Goal: Task Accomplishment & Management: Use online tool/utility

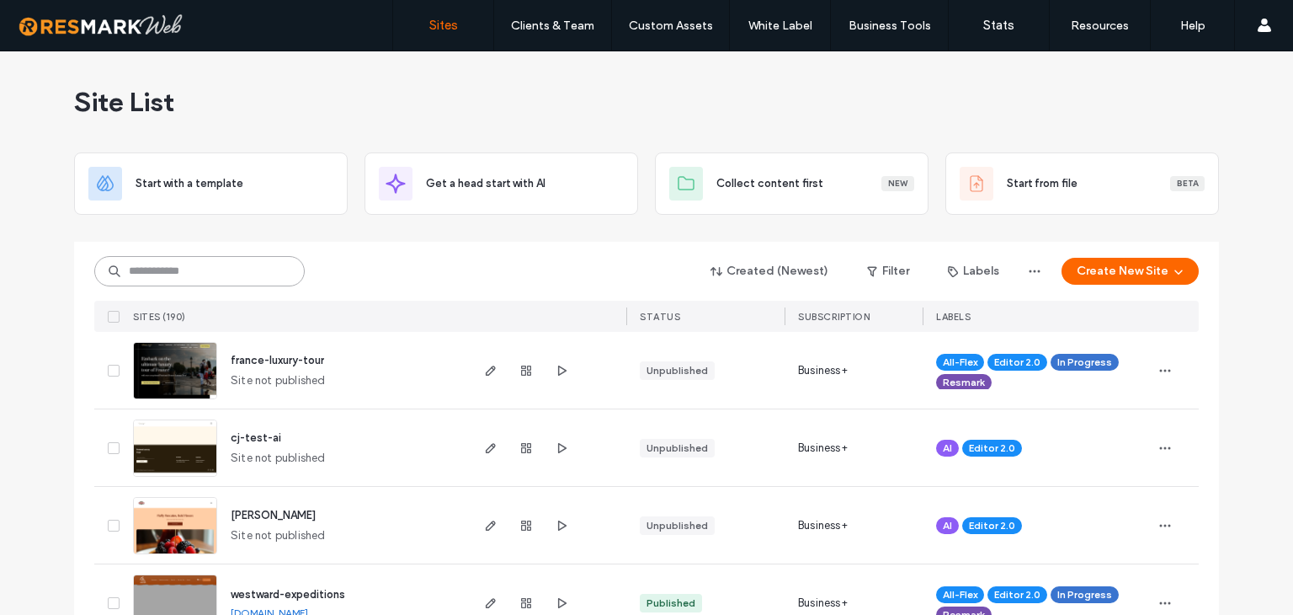
click at [176, 260] on input at bounding box center [199, 271] width 210 height 30
type input "***"
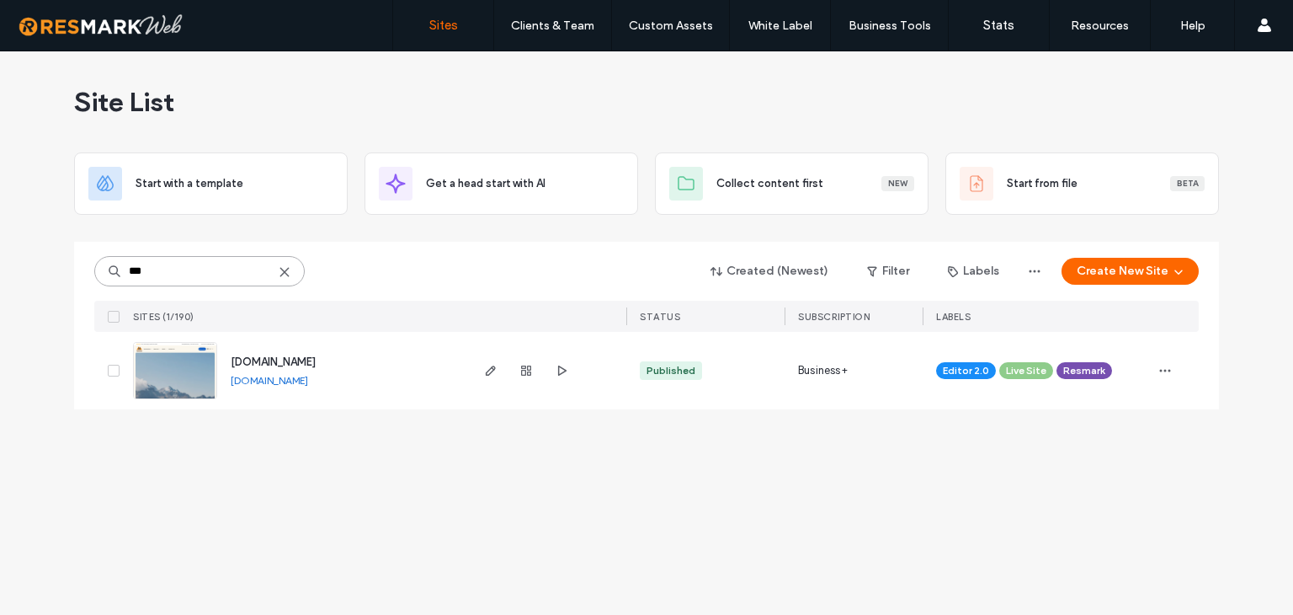
click at [212, 267] on input "***" at bounding box center [199, 271] width 210 height 30
click at [495, 368] on use "button" at bounding box center [491, 370] width 10 height 10
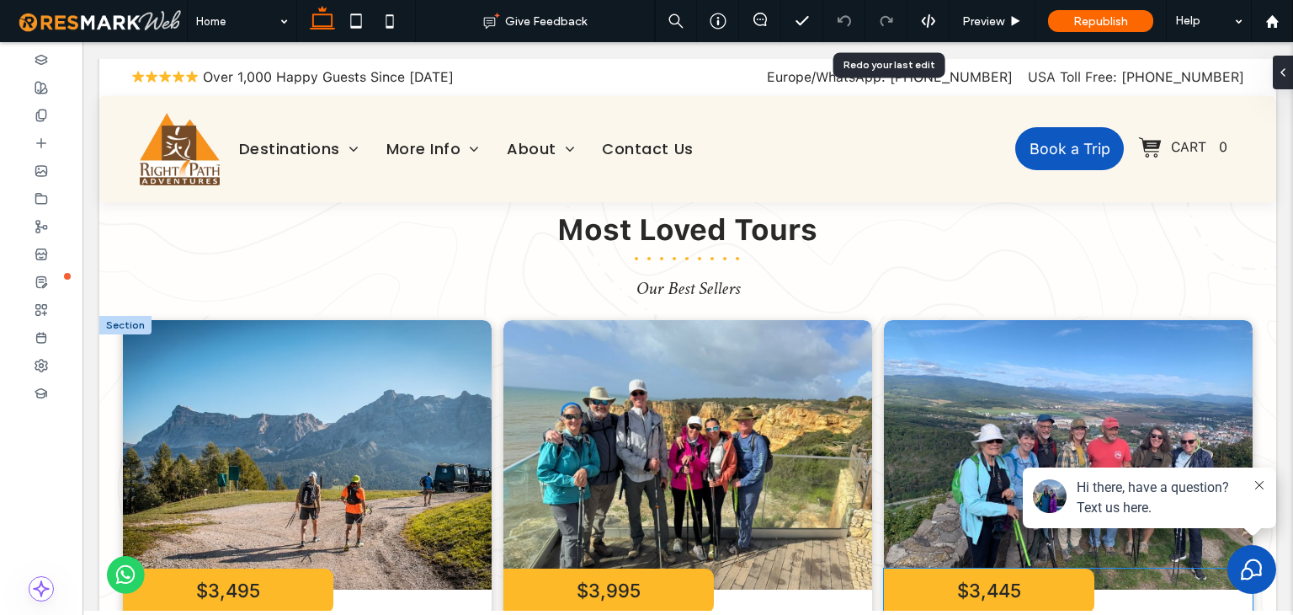
scroll to position [2105, 0]
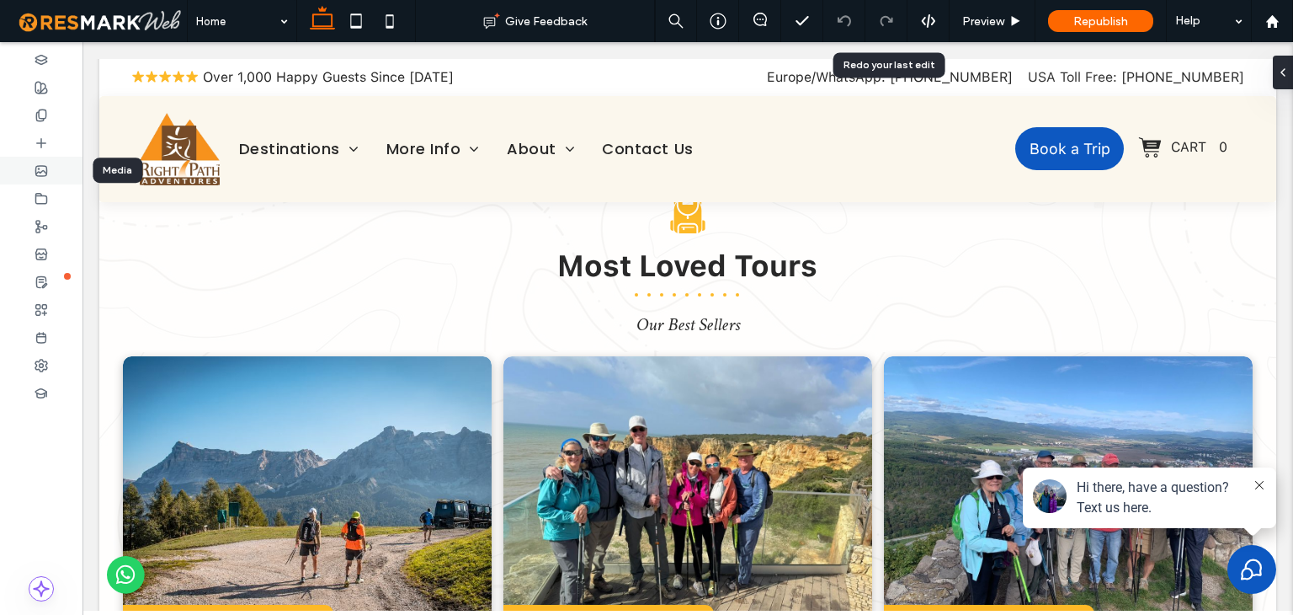
click at [48, 173] on div at bounding box center [41, 171] width 83 height 28
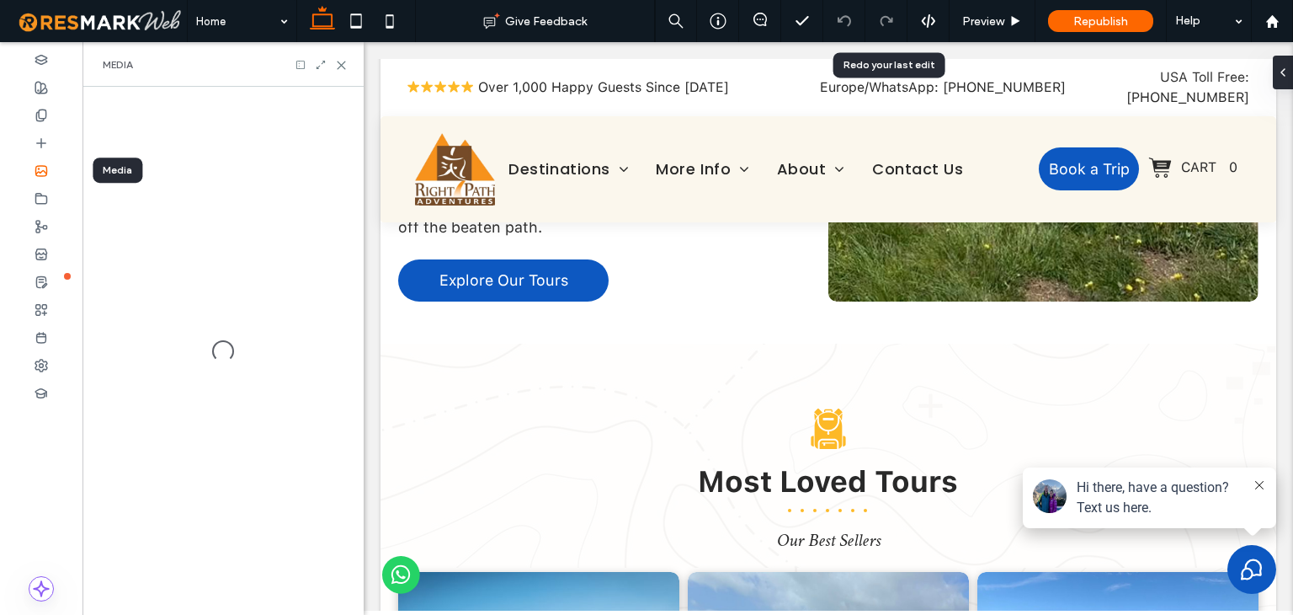
scroll to position [2320, 0]
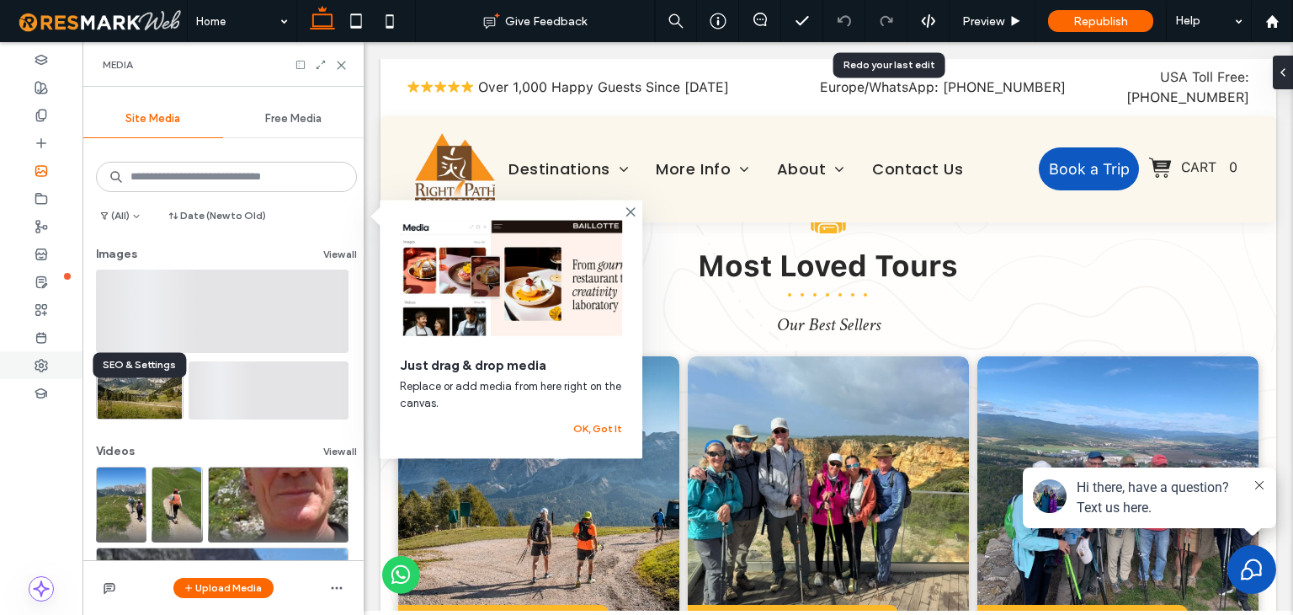
click at [40, 370] on use at bounding box center [41, 366] width 12 height 12
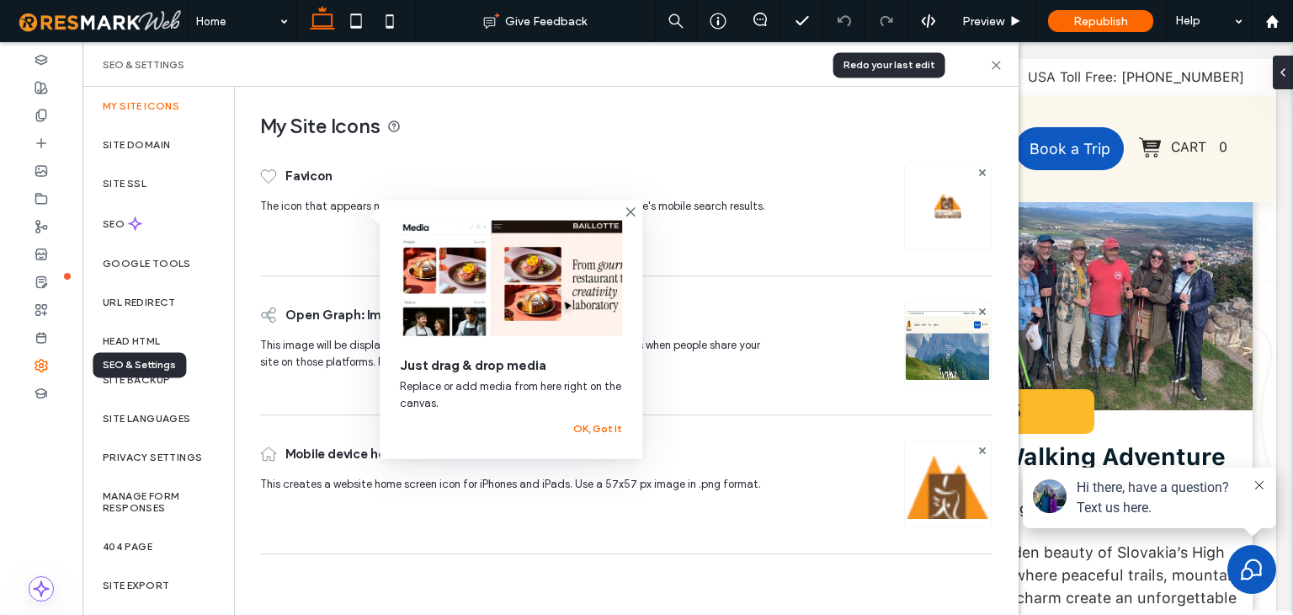
scroll to position [2105, 0]
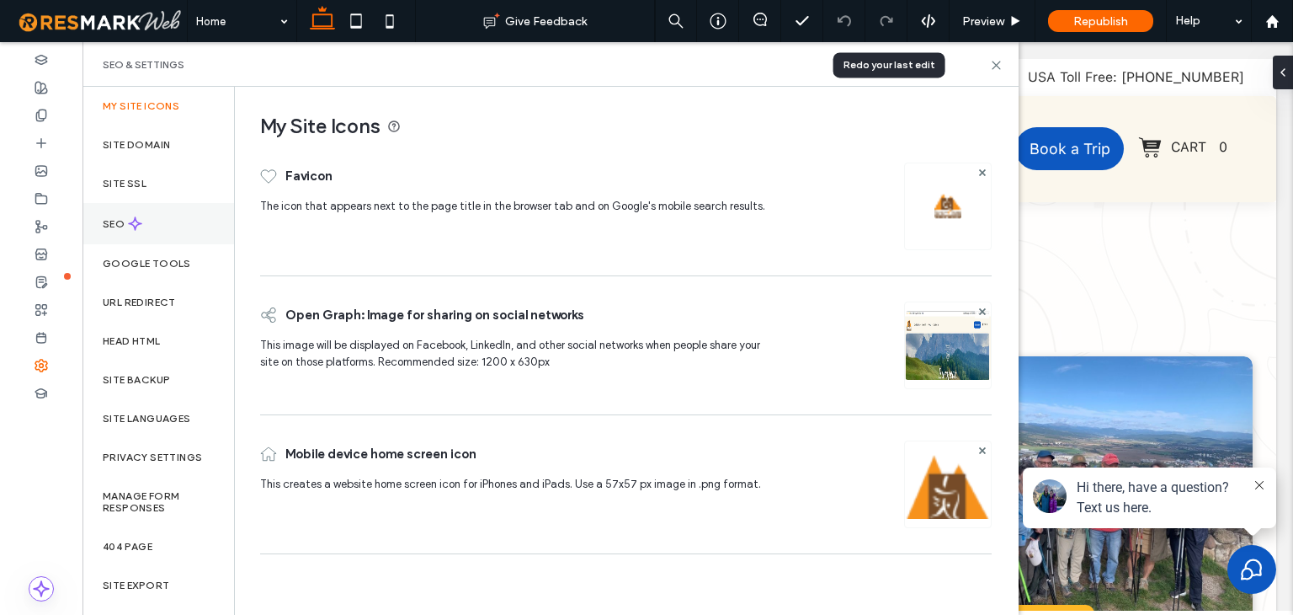
click at [144, 220] on div "SEO" at bounding box center [159, 223] width 152 height 41
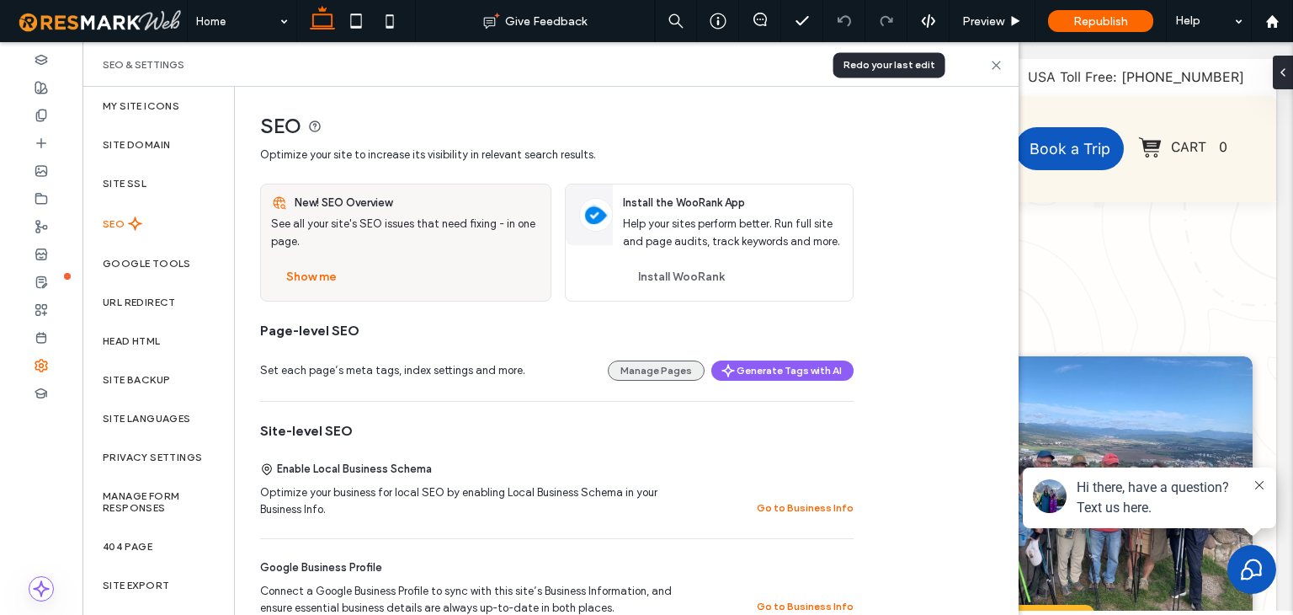
click at [684, 368] on button "Manage Pages" at bounding box center [656, 370] width 97 height 20
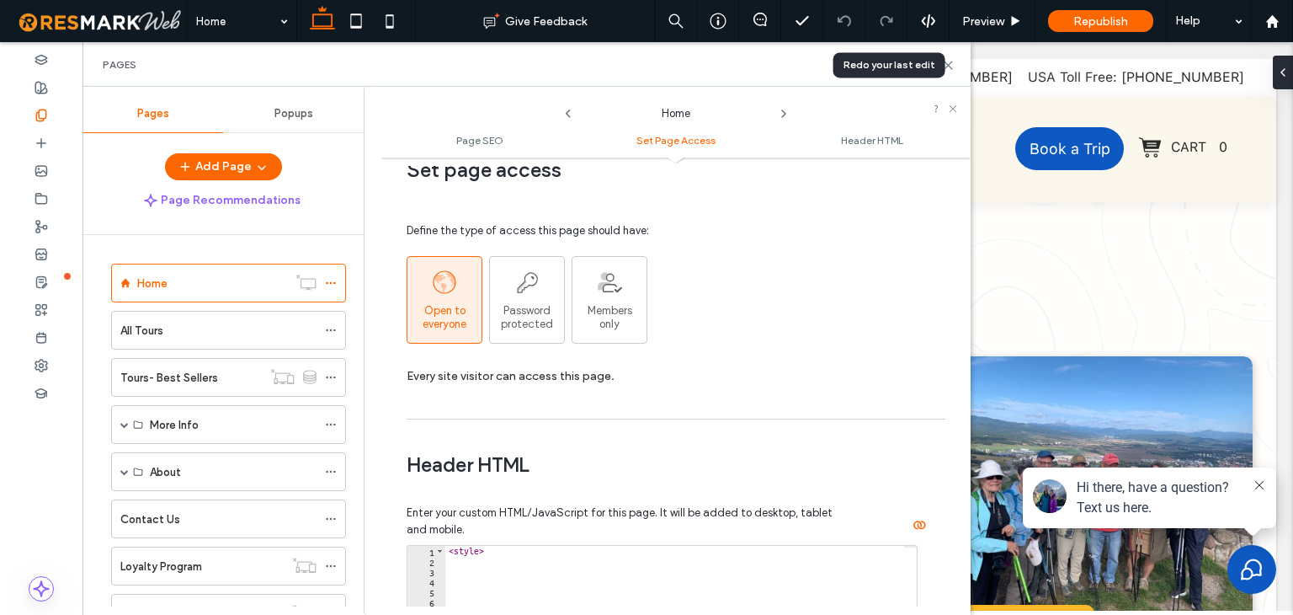
scroll to position [1179, 0]
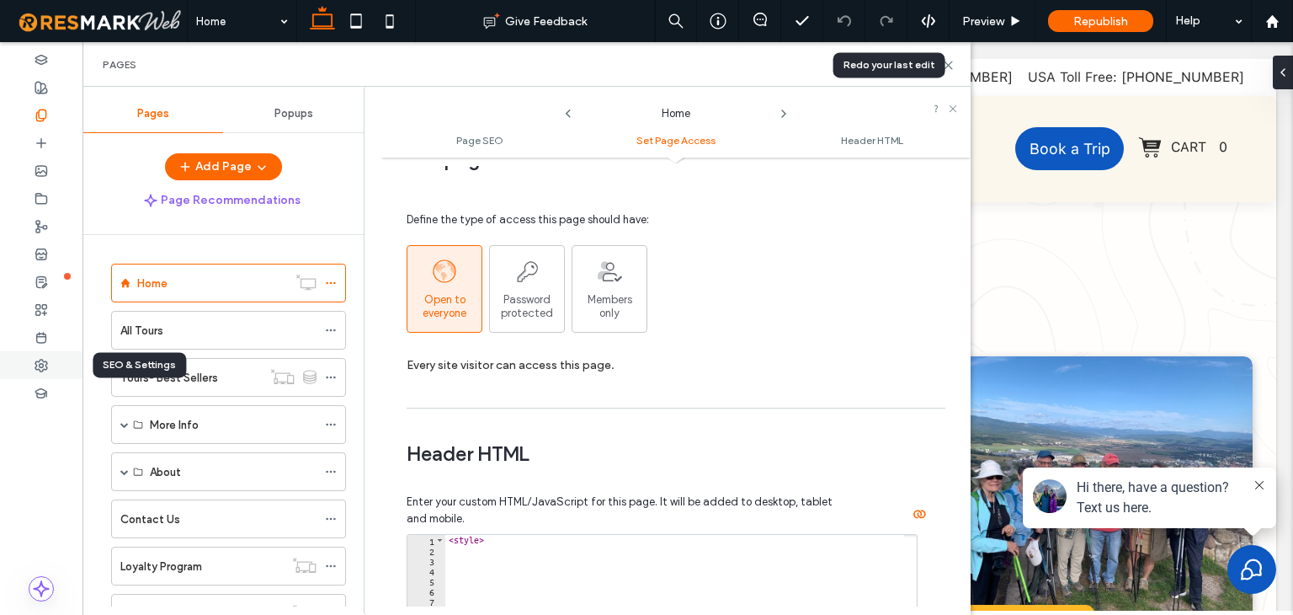
click at [56, 367] on div at bounding box center [41, 365] width 83 height 28
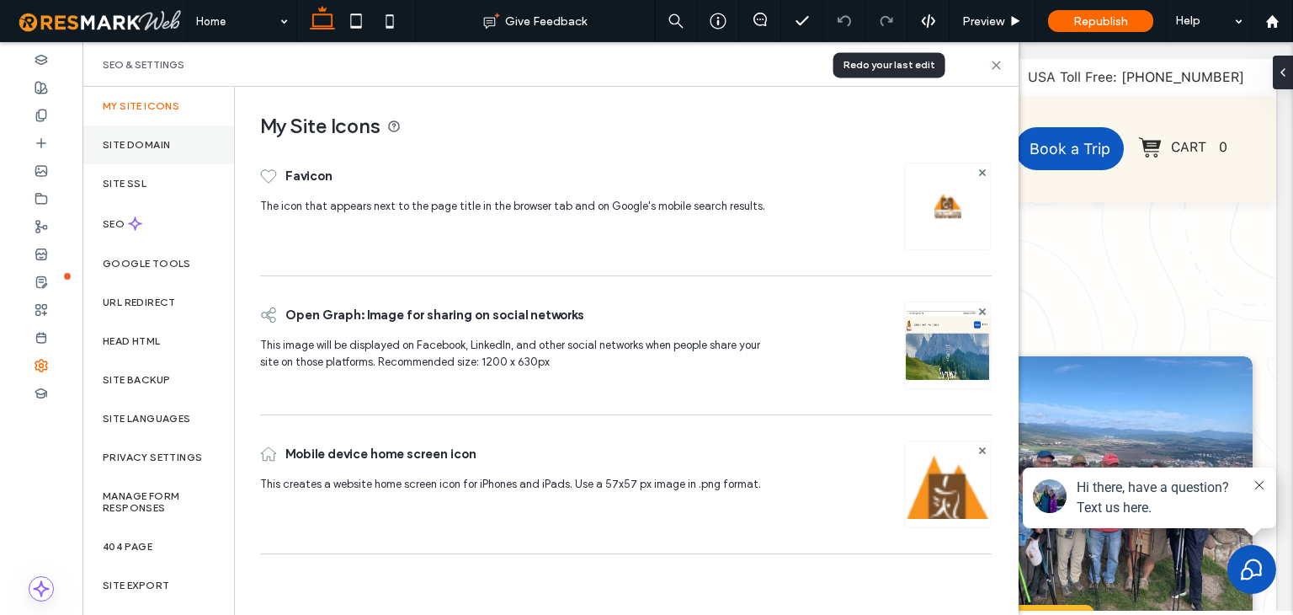
click at [182, 148] on div "Site Domain" at bounding box center [159, 144] width 152 height 39
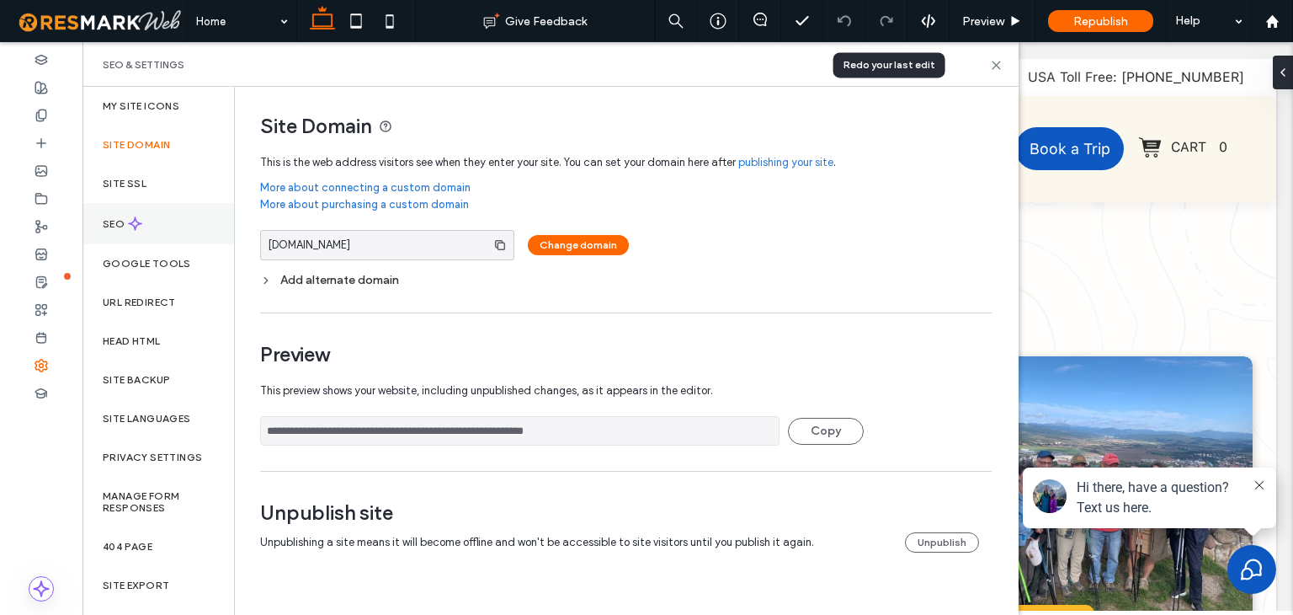
click at [164, 217] on div "SEO" at bounding box center [159, 223] width 152 height 41
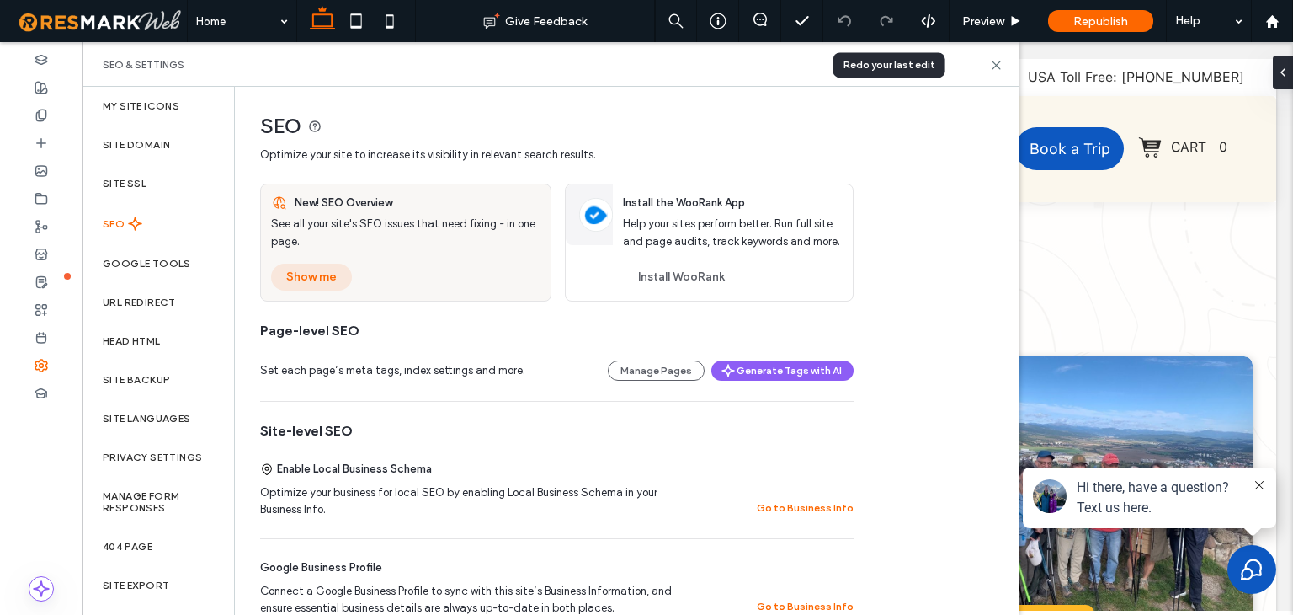
click at [327, 279] on button "Show me" at bounding box center [311, 277] width 81 height 27
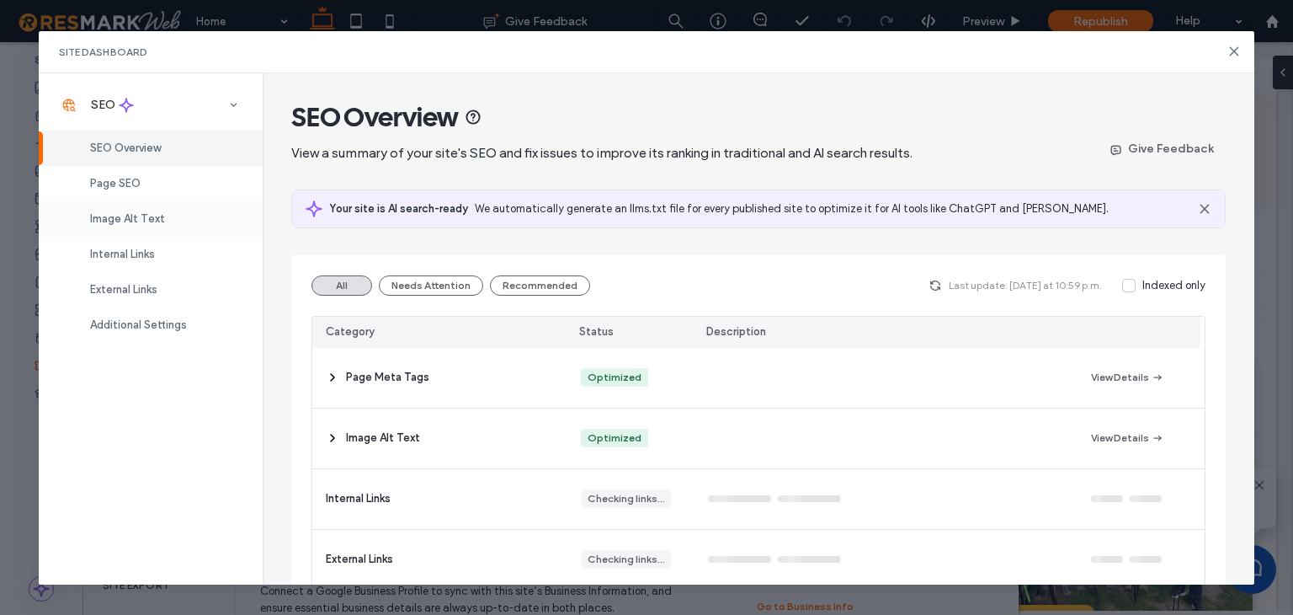
click at [162, 221] on span "Image Alt Text" at bounding box center [127, 218] width 75 height 13
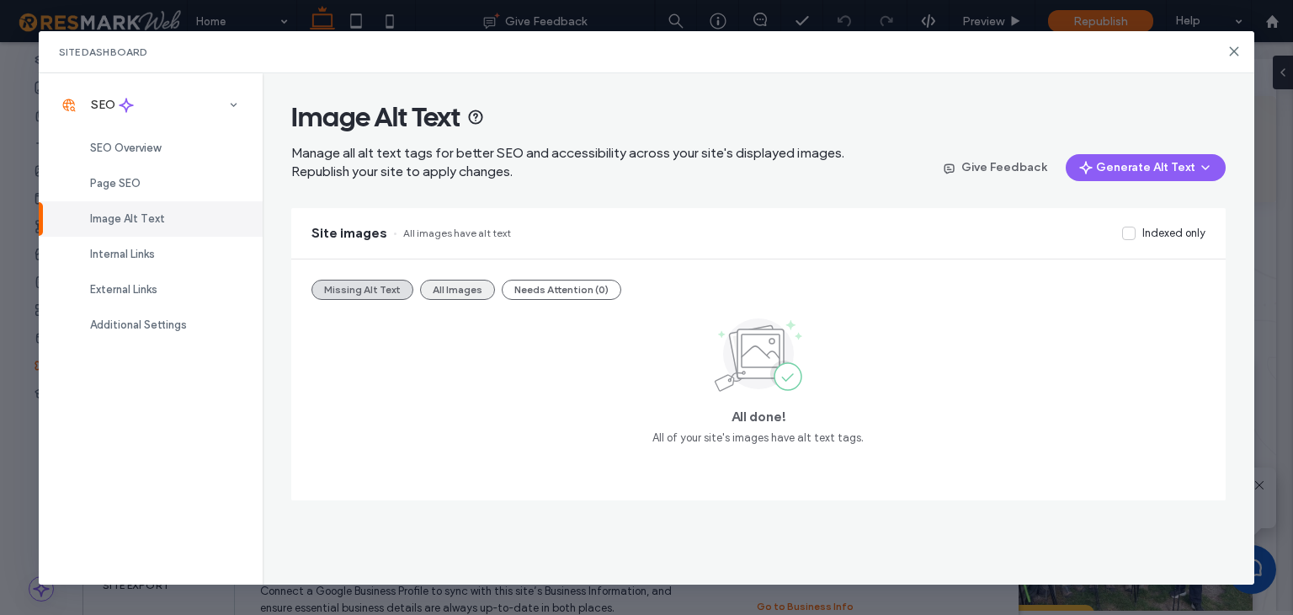
click at [457, 290] on button "All Images" at bounding box center [457, 290] width 75 height 20
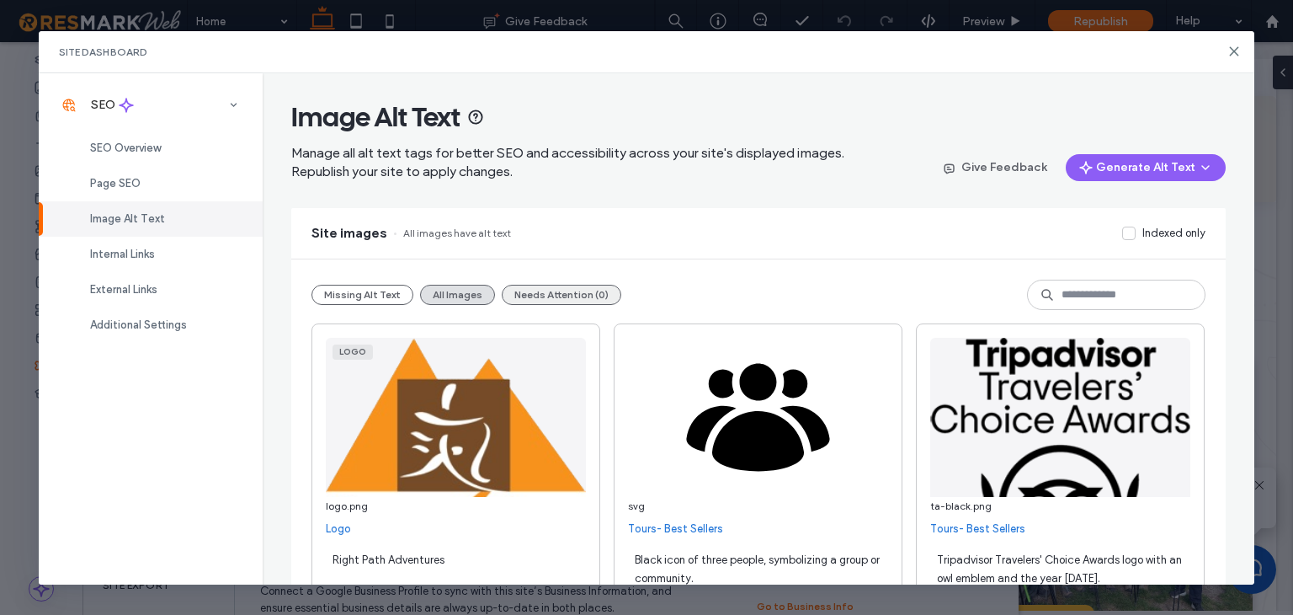
click at [557, 291] on button "Needs Attention (0)" at bounding box center [562, 295] width 120 height 20
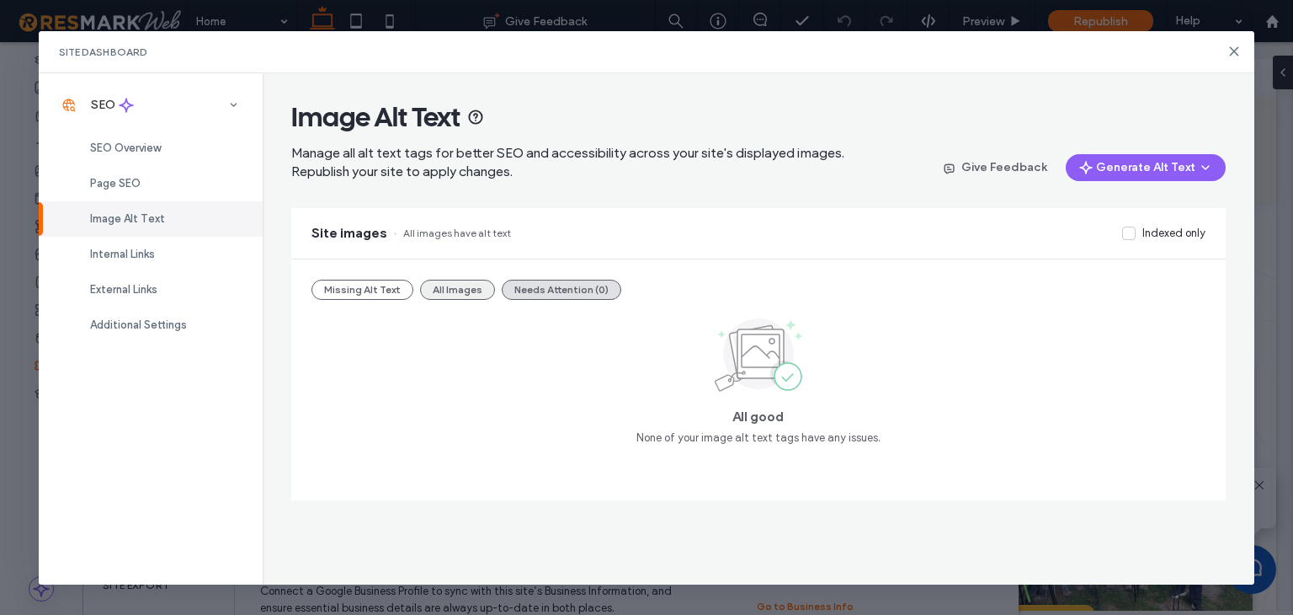
click at [453, 285] on button "All Images" at bounding box center [457, 290] width 75 height 20
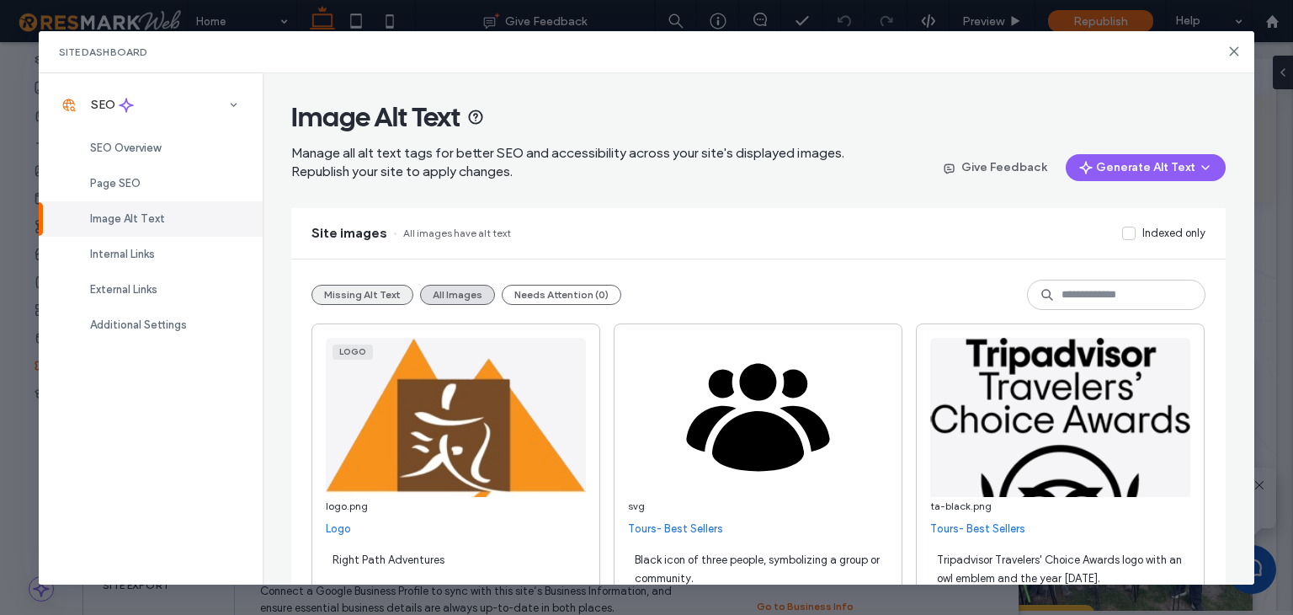
click at [341, 285] on button "Missing Alt Text" at bounding box center [363, 295] width 102 height 20
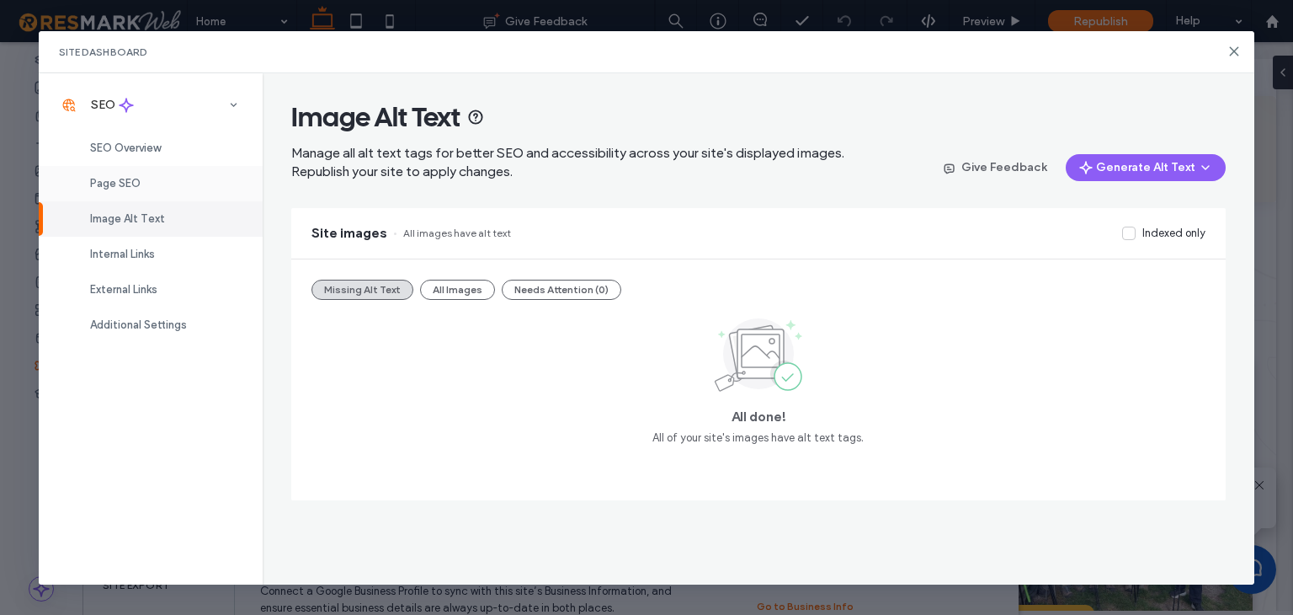
click at [111, 189] on div "Page SEO" at bounding box center [151, 183] width 224 height 35
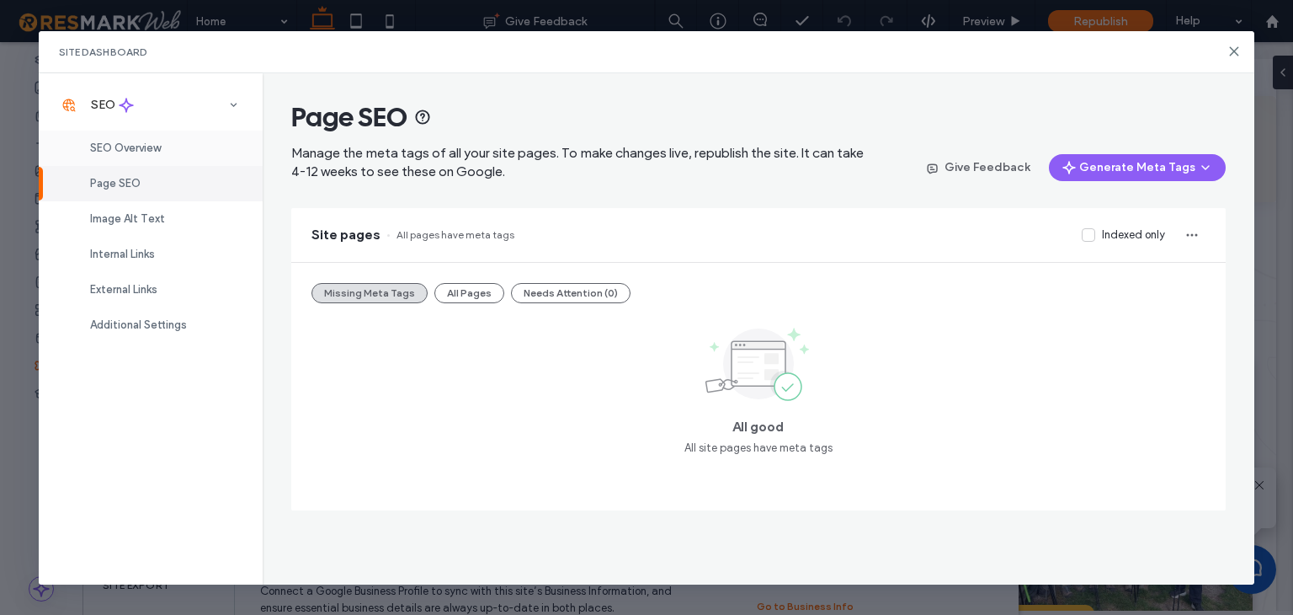
click at [145, 141] on span "SEO Overview" at bounding box center [125, 147] width 71 height 13
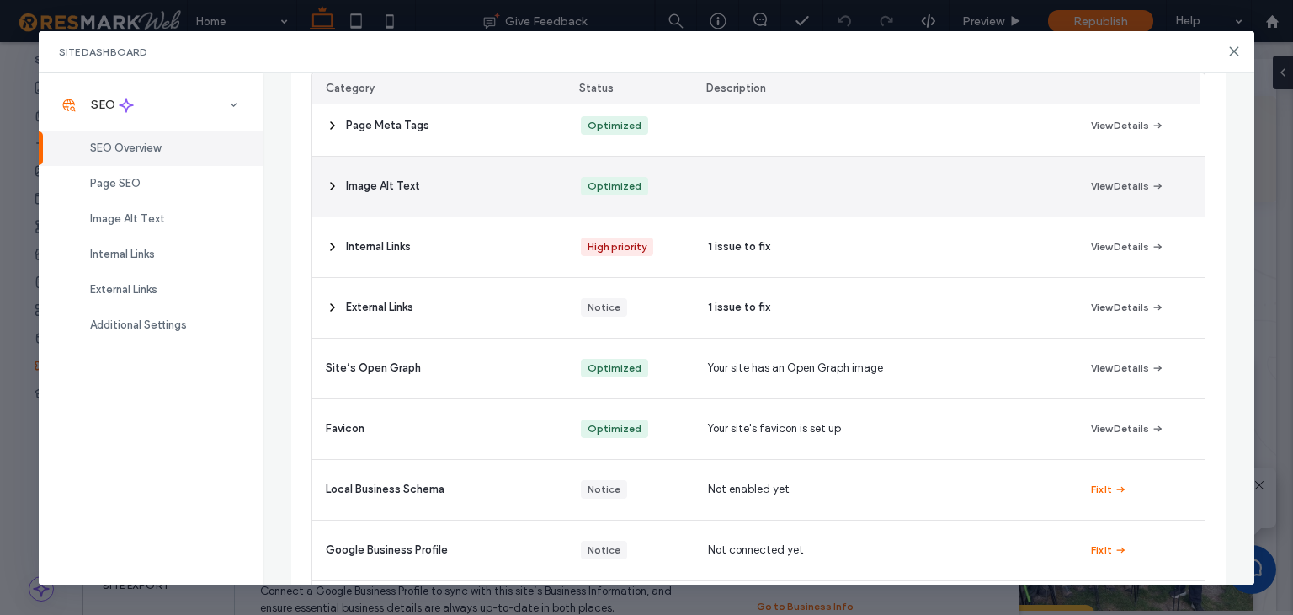
scroll to position [253, 0]
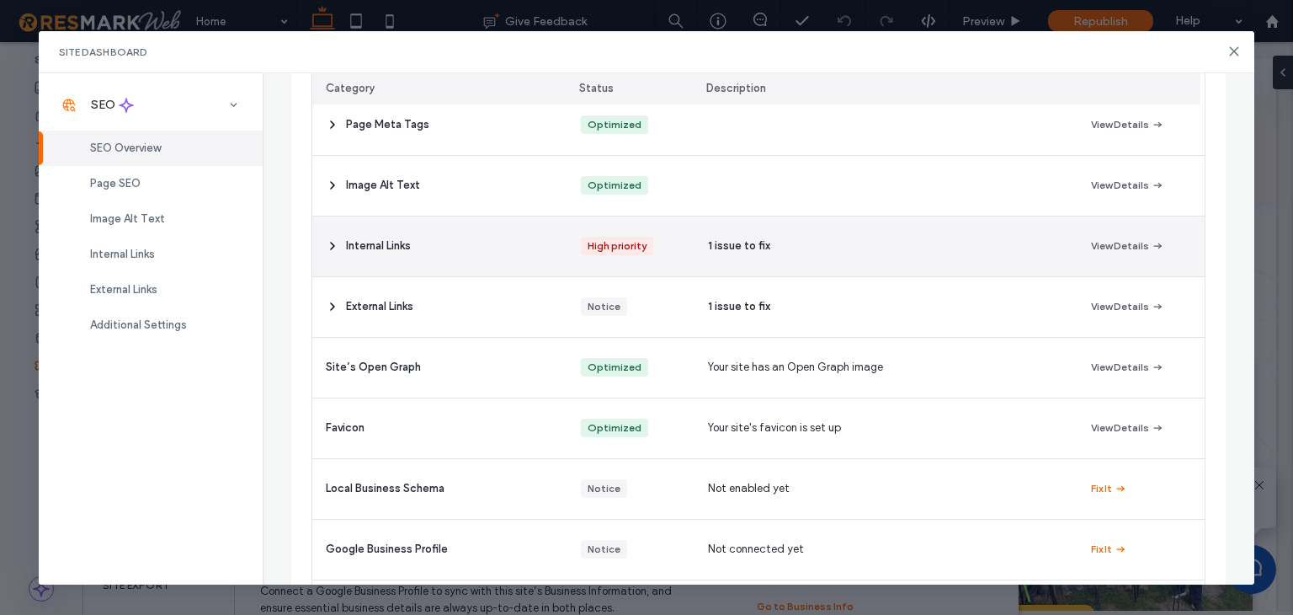
click at [320, 248] on div "Internal Links" at bounding box center [439, 246] width 255 height 60
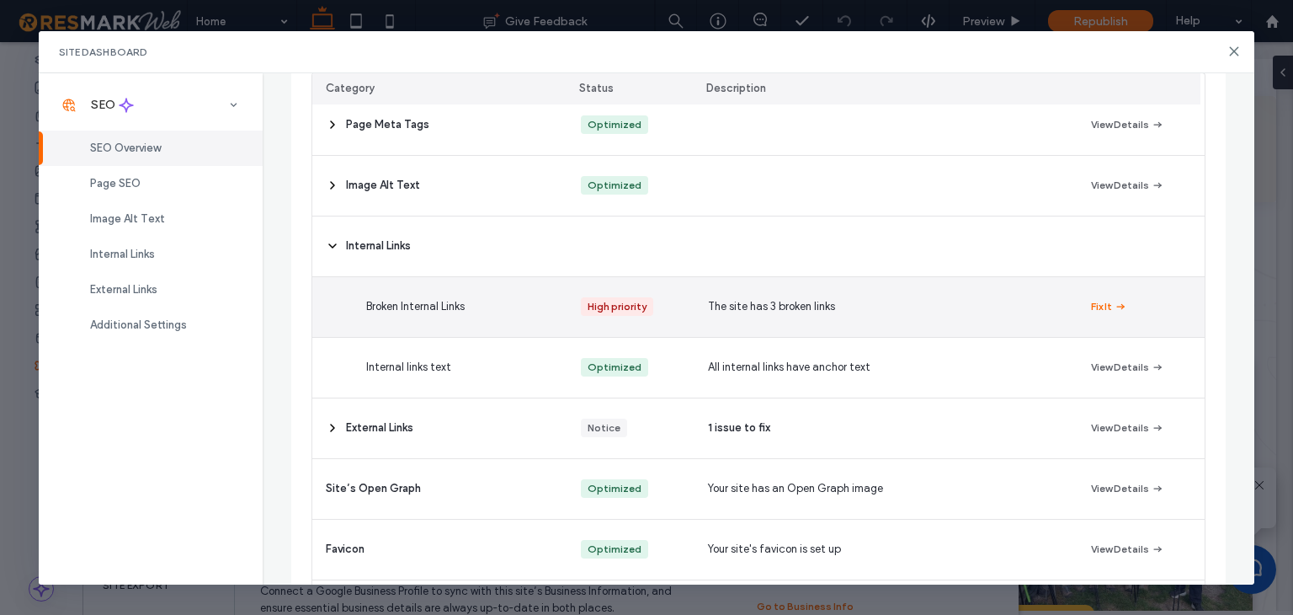
click at [972, 307] on div "The site has 3 broken links" at bounding box center [886, 307] width 382 height 60
click at [1098, 304] on button "Fix It" at bounding box center [1109, 306] width 36 height 20
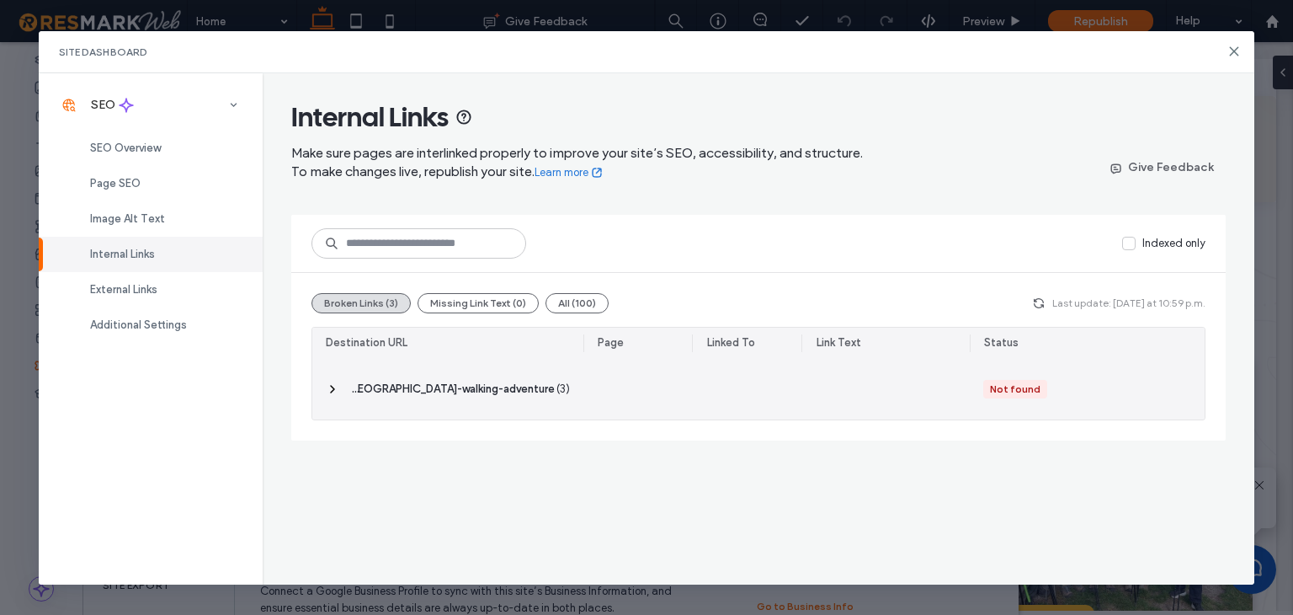
click at [331, 386] on use at bounding box center [332, 389] width 3 height 7
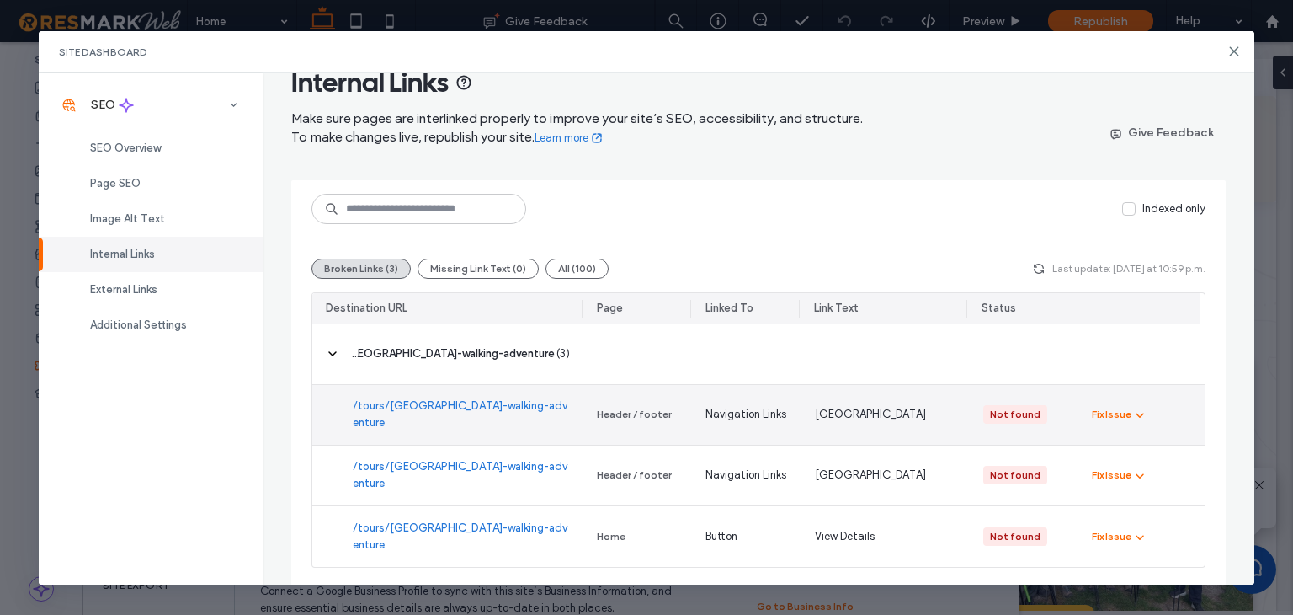
scroll to position [37, 0]
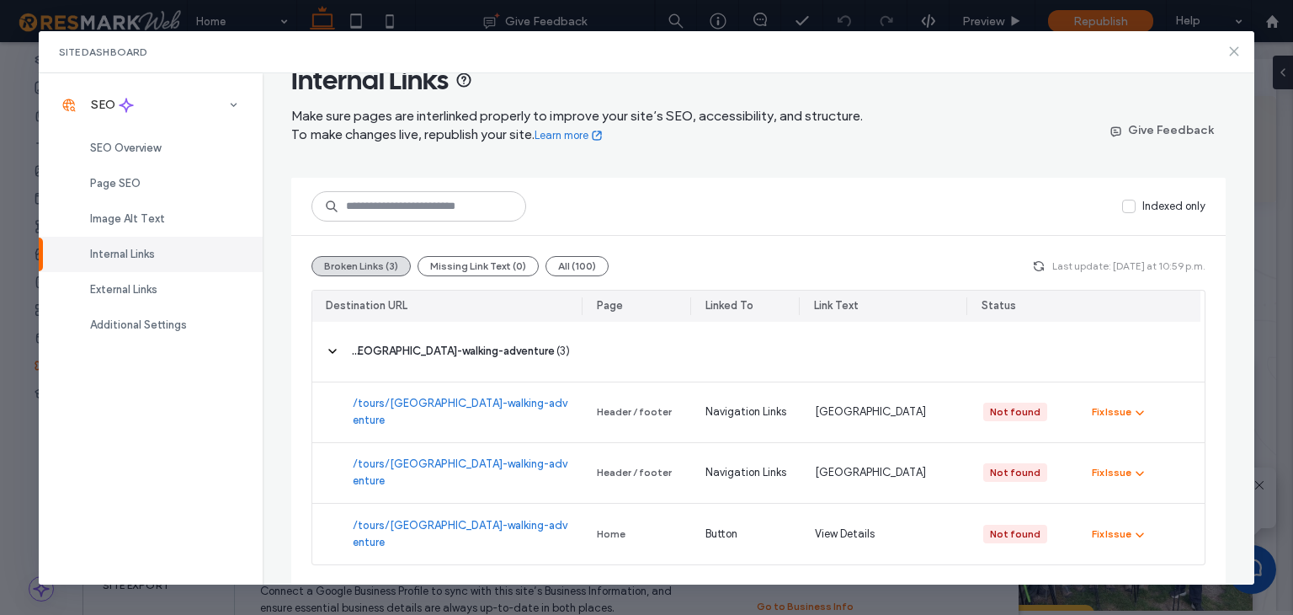
click at [1234, 56] on icon at bounding box center [1234, 51] width 13 height 13
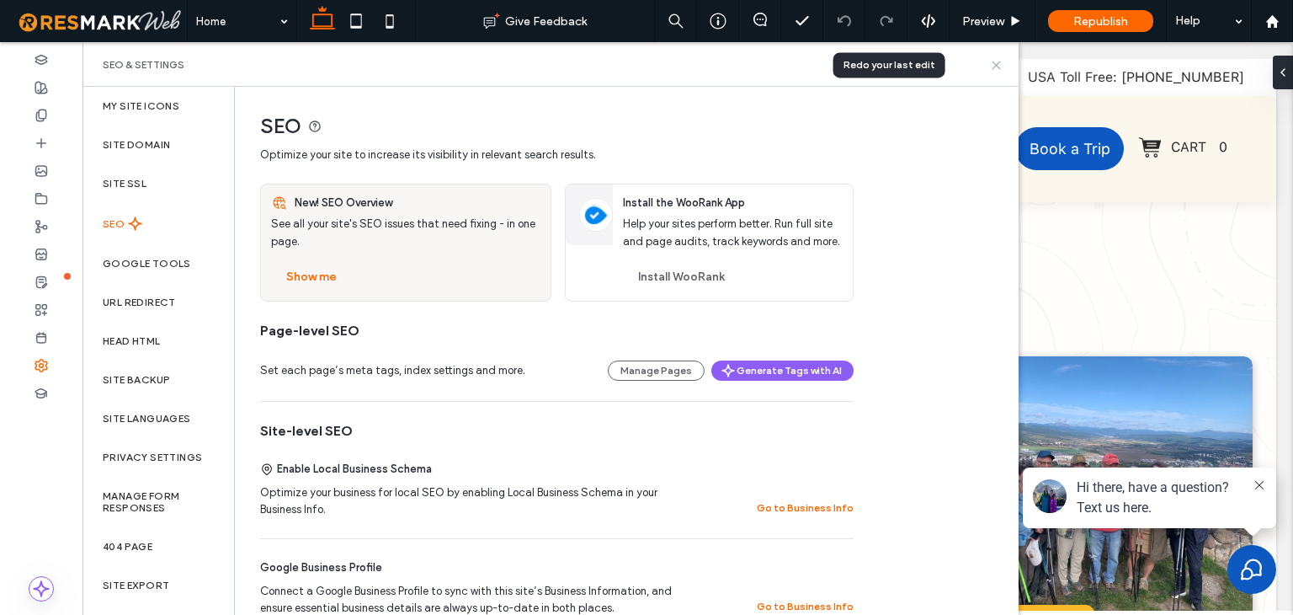
click at [997, 67] on icon at bounding box center [996, 65] width 13 height 13
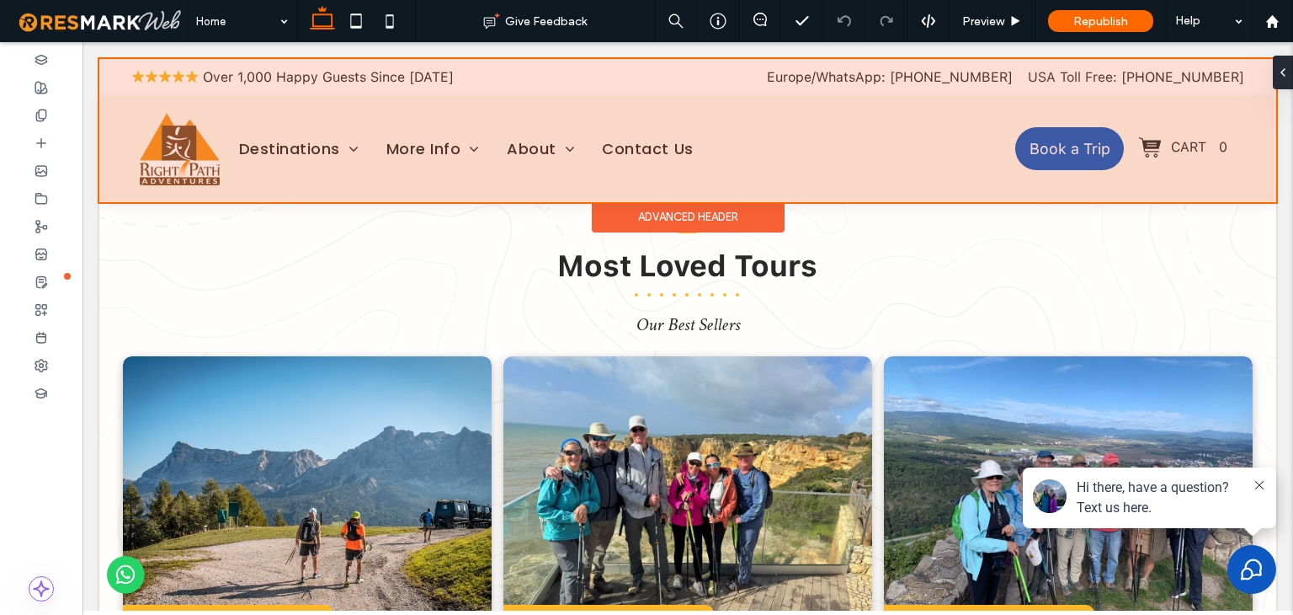
click at [1207, 77] on div at bounding box center [687, 130] width 1177 height 143
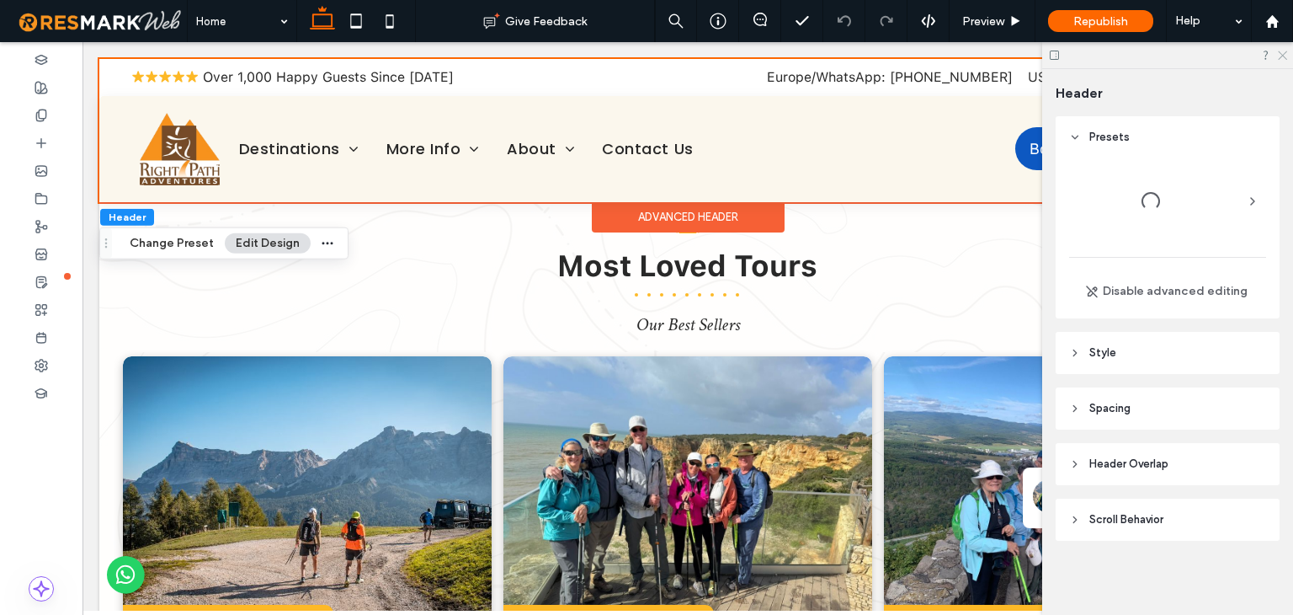
click at [1285, 58] on icon at bounding box center [1281, 54] width 11 height 11
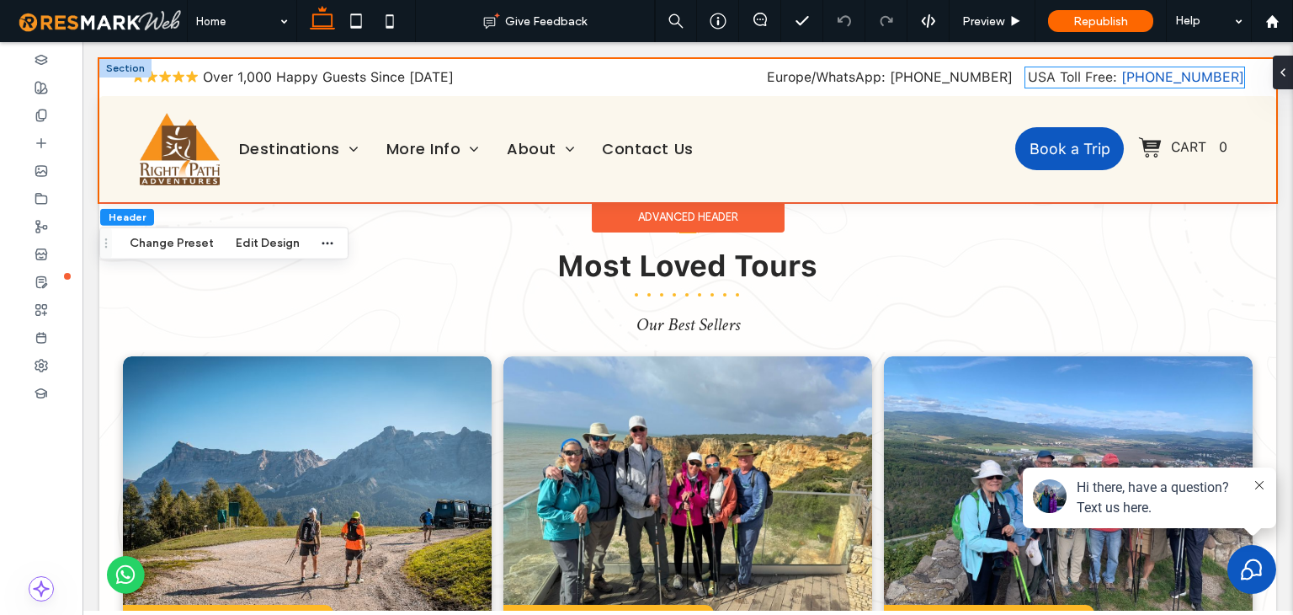
click at [1171, 77] on link "888-802-2638" at bounding box center [1183, 77] width 123 height 16
click at [1171, 77] on div "USA Toll Free: 888-802-2638" at bounding box center [1135, 77] width 219 height 20
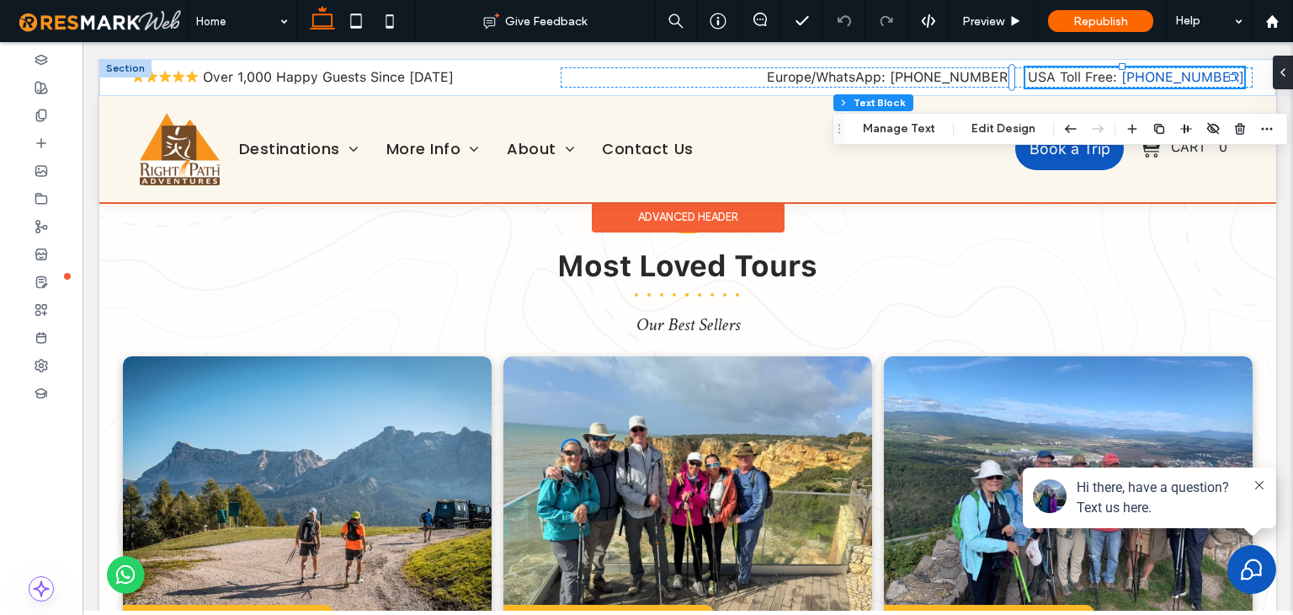
click at [1172, 76] on link "888-802-2638" at bounding box center [1183, 77] width 123 height 16
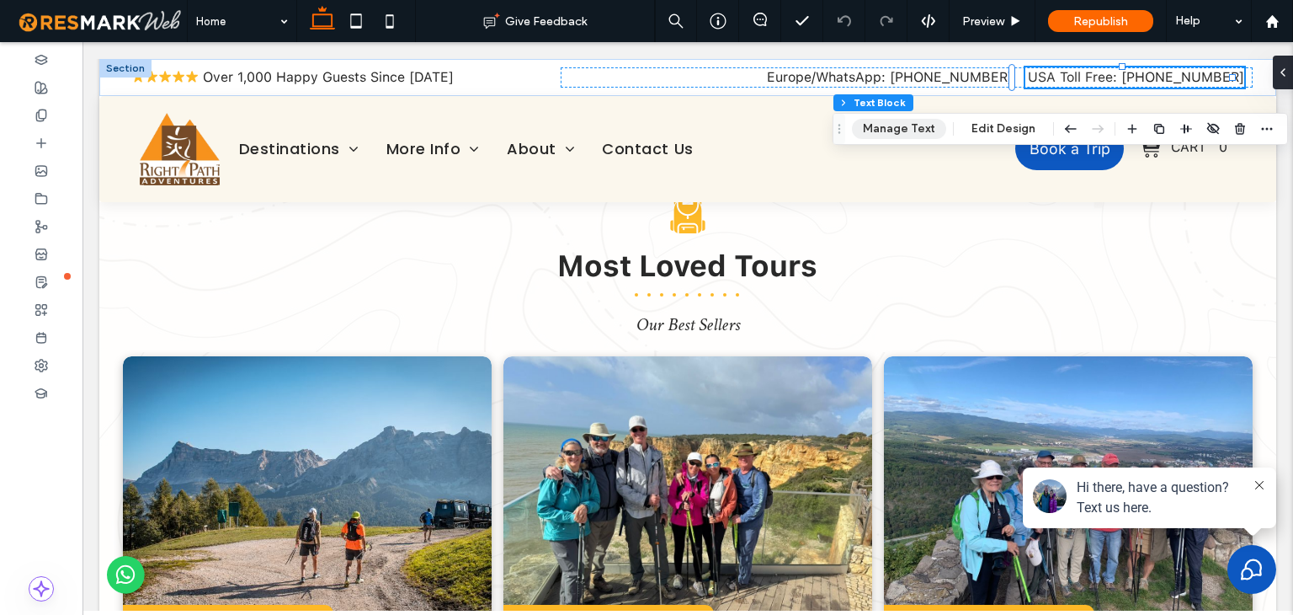
click at [910, 133] on button "Manage Text" at bounding box center [899, 129] width 94 height 20
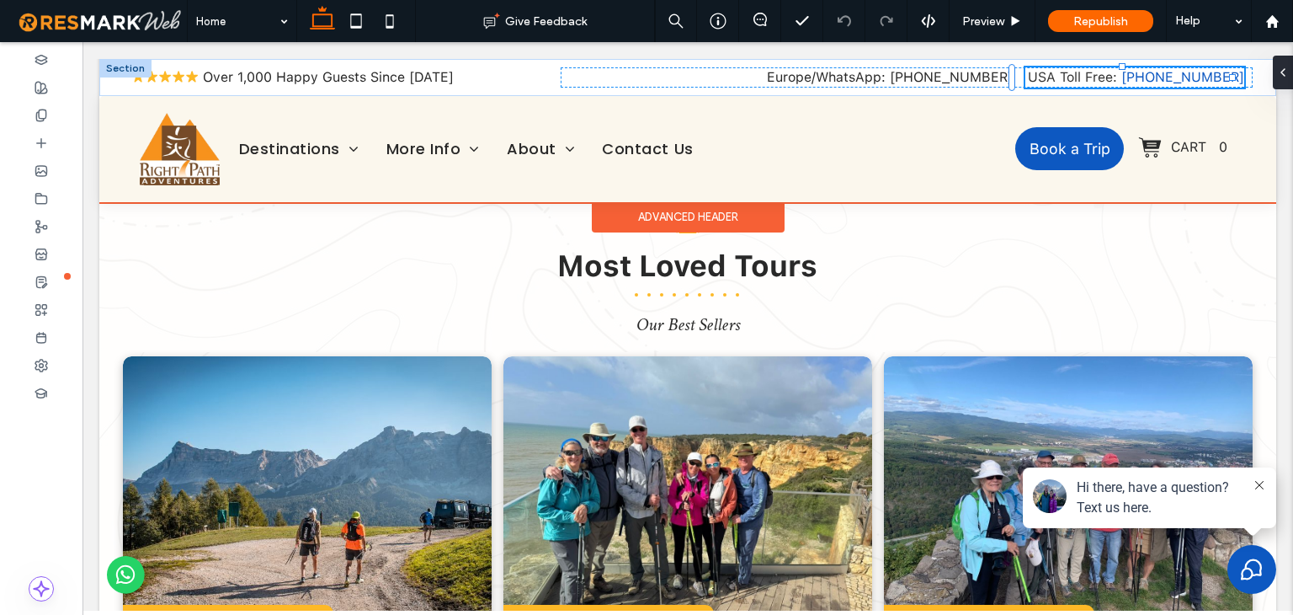
click at [1134, 77] on link "888-802-2638" at bounding box center [1183, 77] width 123 height 16
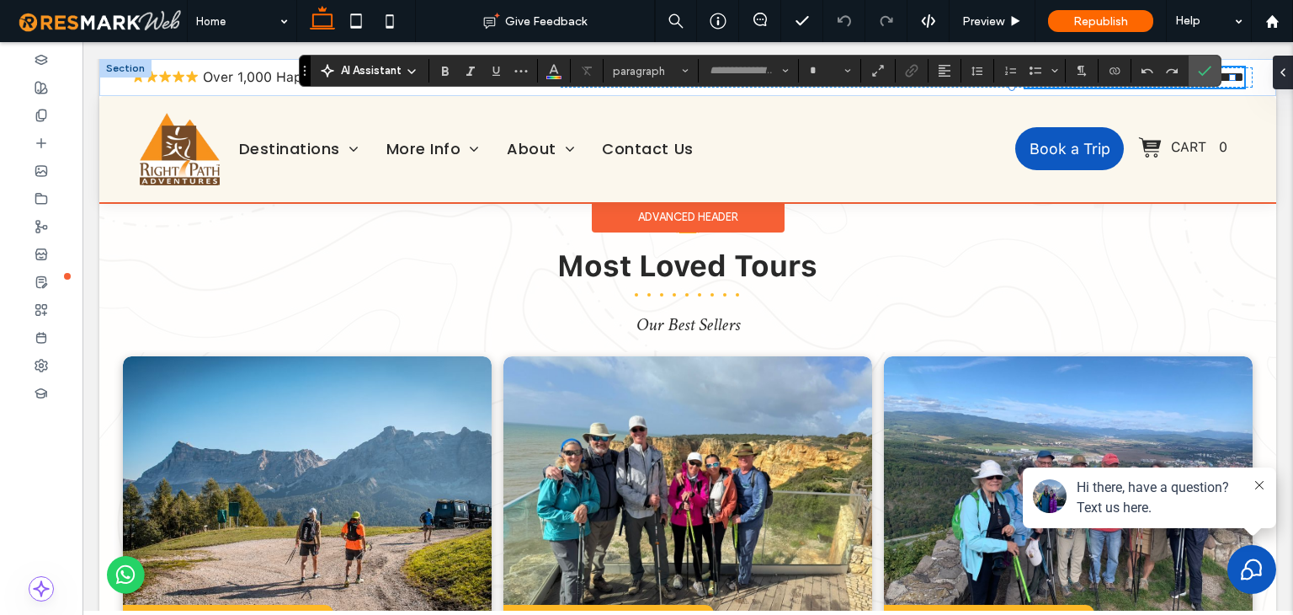
type input "**********"
type input "**"
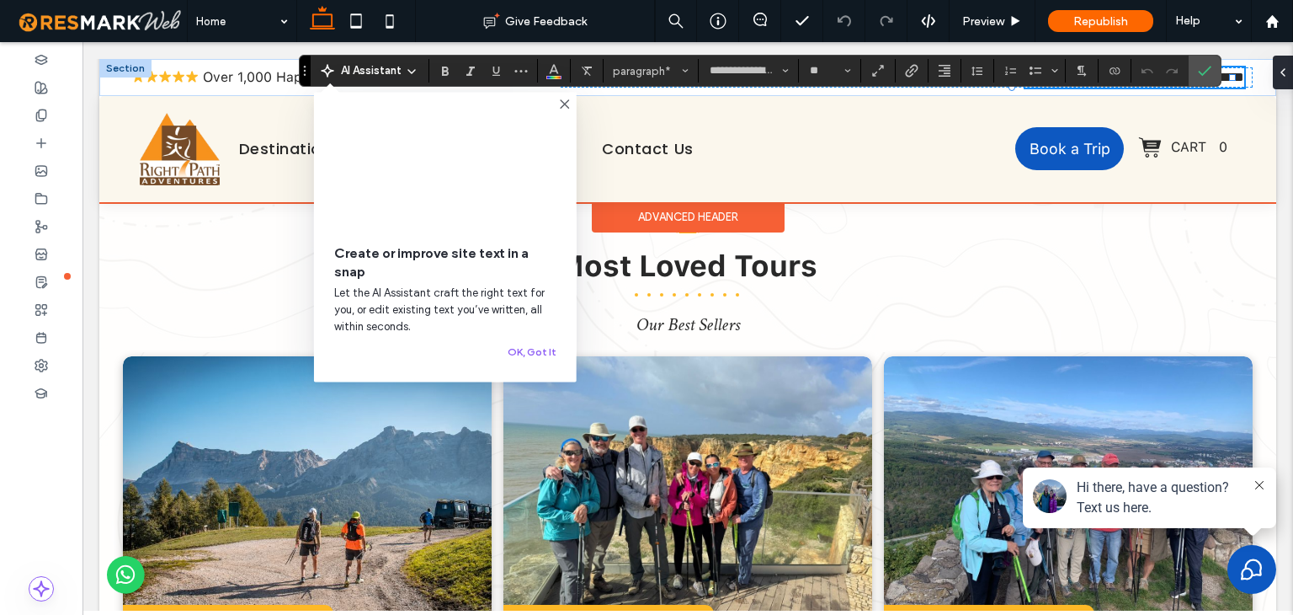
drag, startPoint x: 1200, startPoint y: 68, endPoint x: 1117, endPoint y: 24, distance: 93.4
click at [1200, 68] on icon "Confirm" at bounding box center [1204, 70] width 13 height 13
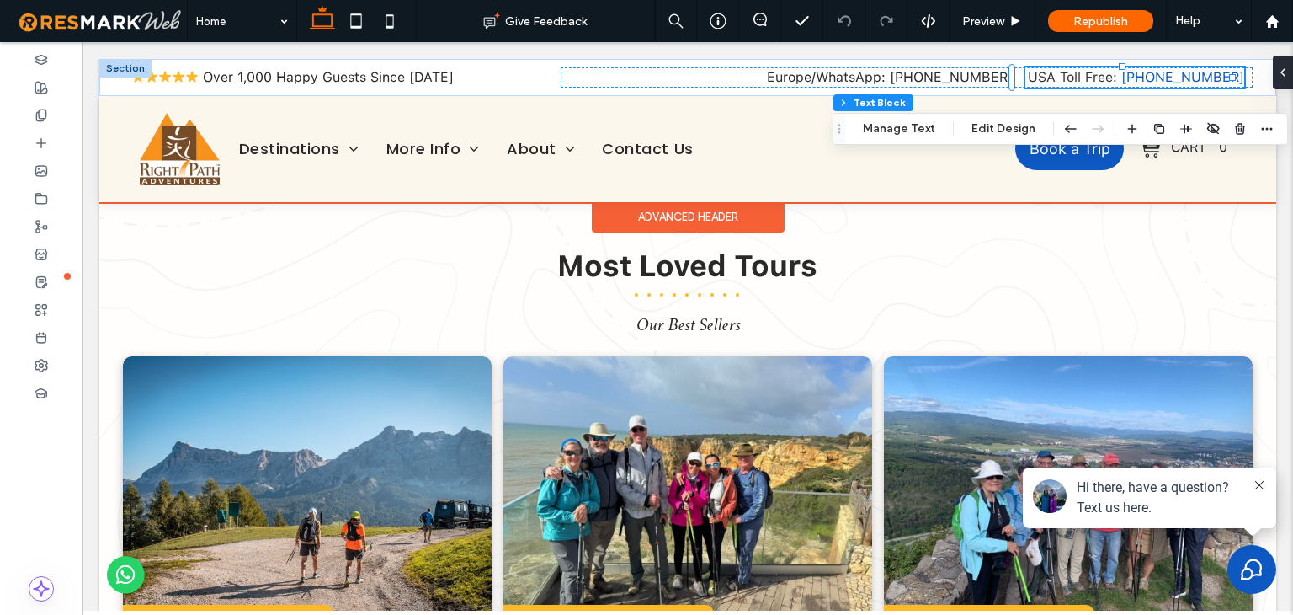
click at [1162, 77] on link "888-802-2638" at bounding box center [1183, 77] width 123 height 16
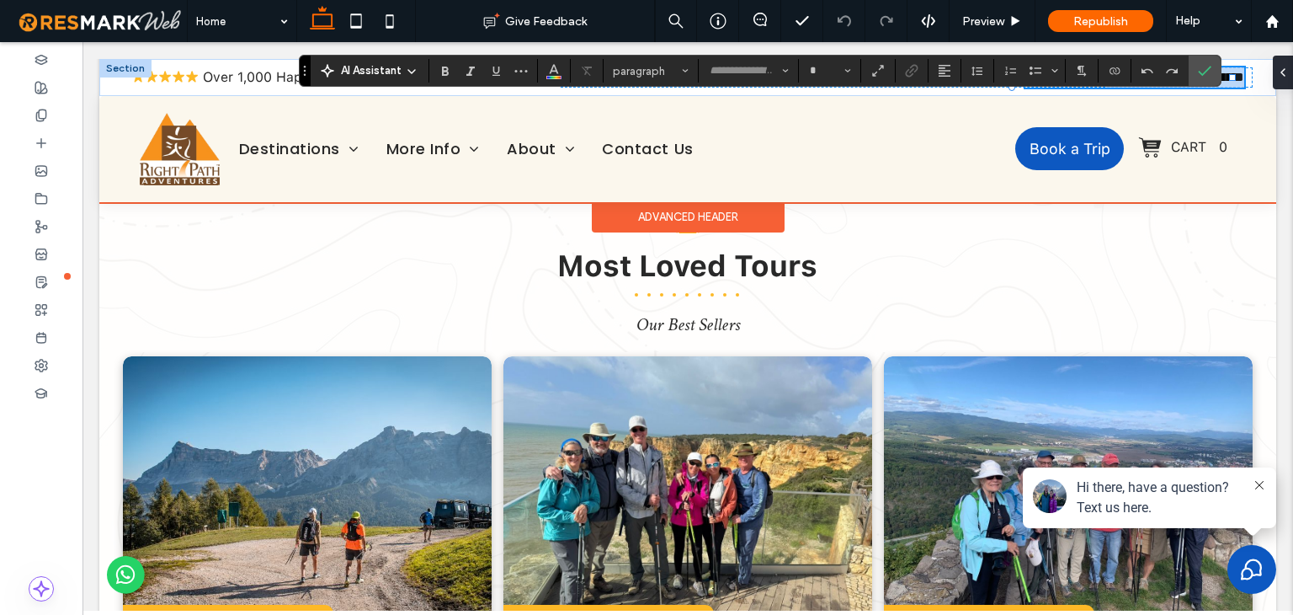
type input "**********"
type input "**"
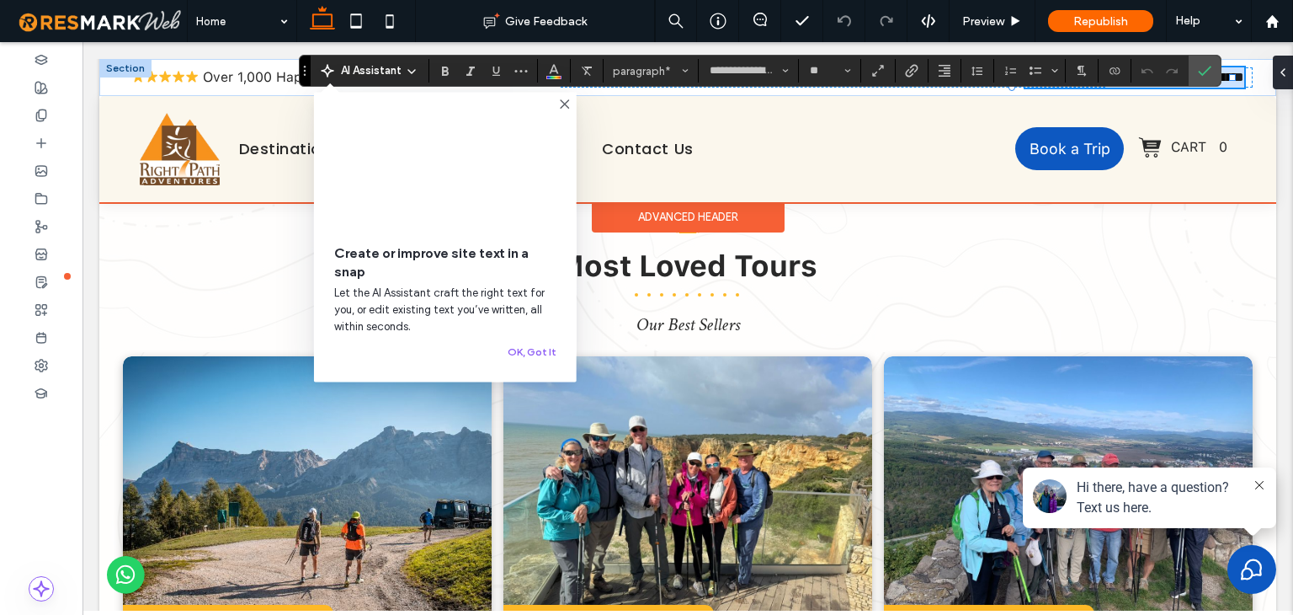
click at [565, 101] on icon at bounding box center [564, 104] width 13 height 13
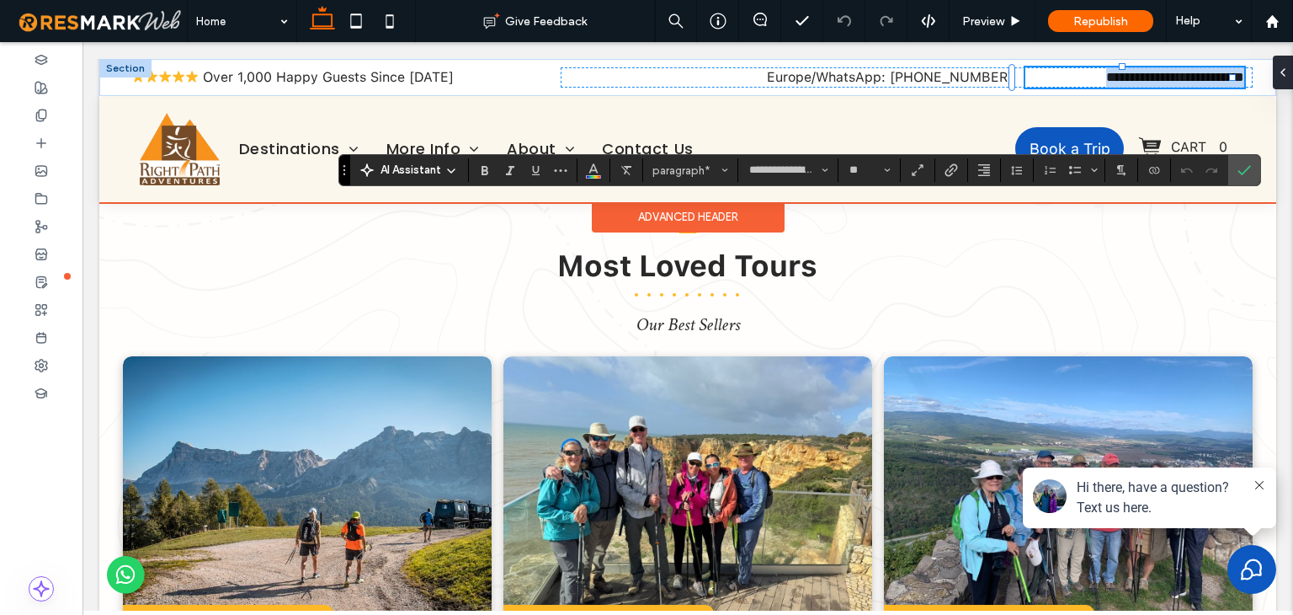
drag, startPoint x: 322, startPoint y: 104, endPoint x: 617, endPoint y: 56, distance: 298.6
click at [345, 188] on body ".wqwq-1{fill:#231f20;} .cls-1q, .cls-2q { fill-rule: evenodd; } .cls-2q { fill:…" at bounding box center [646, 307] width 1293 height 615
click at [1178, 76] on span at bounding box center [1180, 77] width 5 height 13
drag, startPoint x: 1132, startPoint y: 78, endPoint x: 1226, endPoint y: 77, distance: 93.5
click at [1226, 77] on p "**********" at bounding box center [1135, 77] width 219 height 20
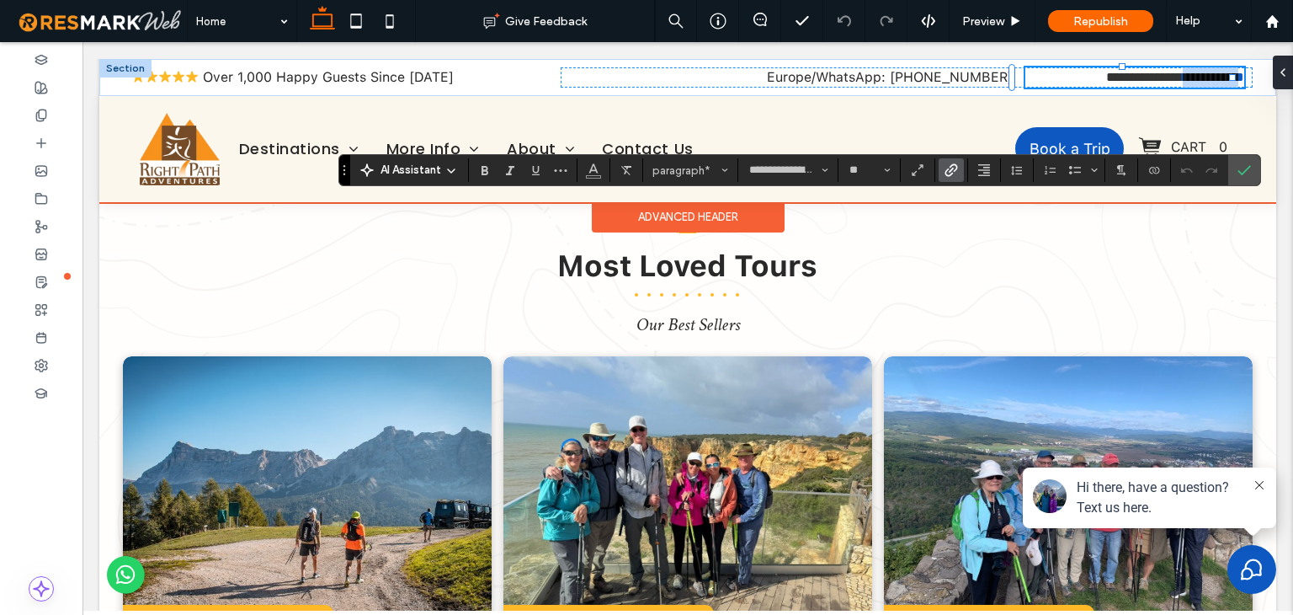
click at [1183, 74] on link "**********" at bounding box center [1213, 77] width 61 height 13
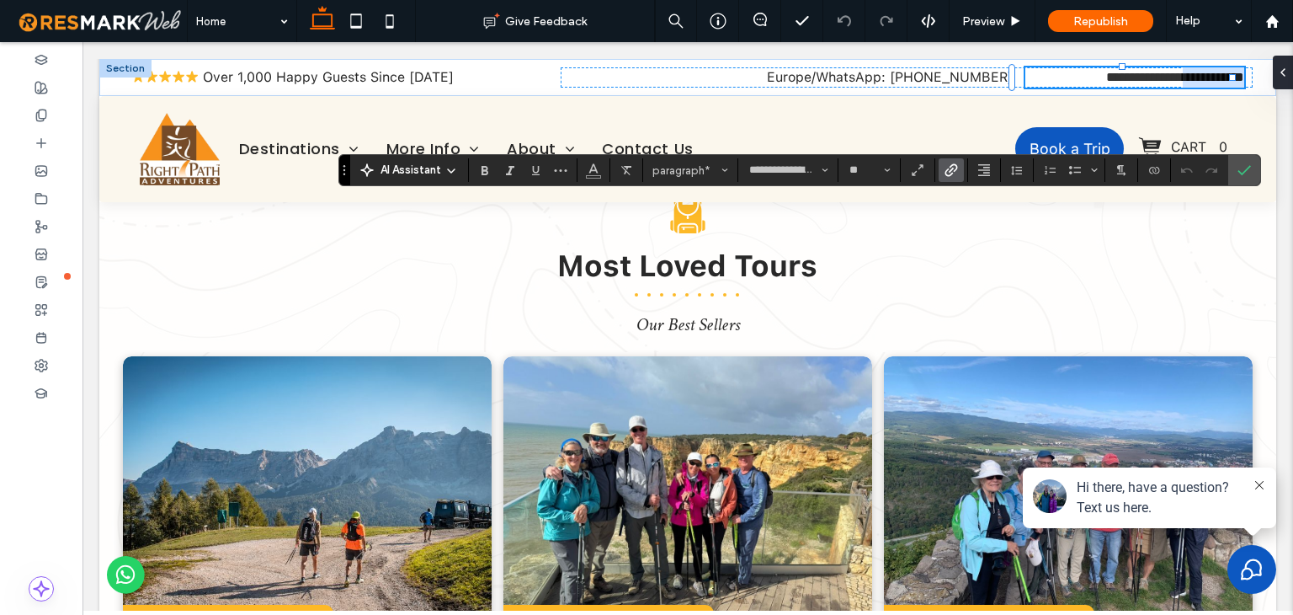
click at [946, 166] on icon "Link" at bounding box center [951, 169] width 13 height 13
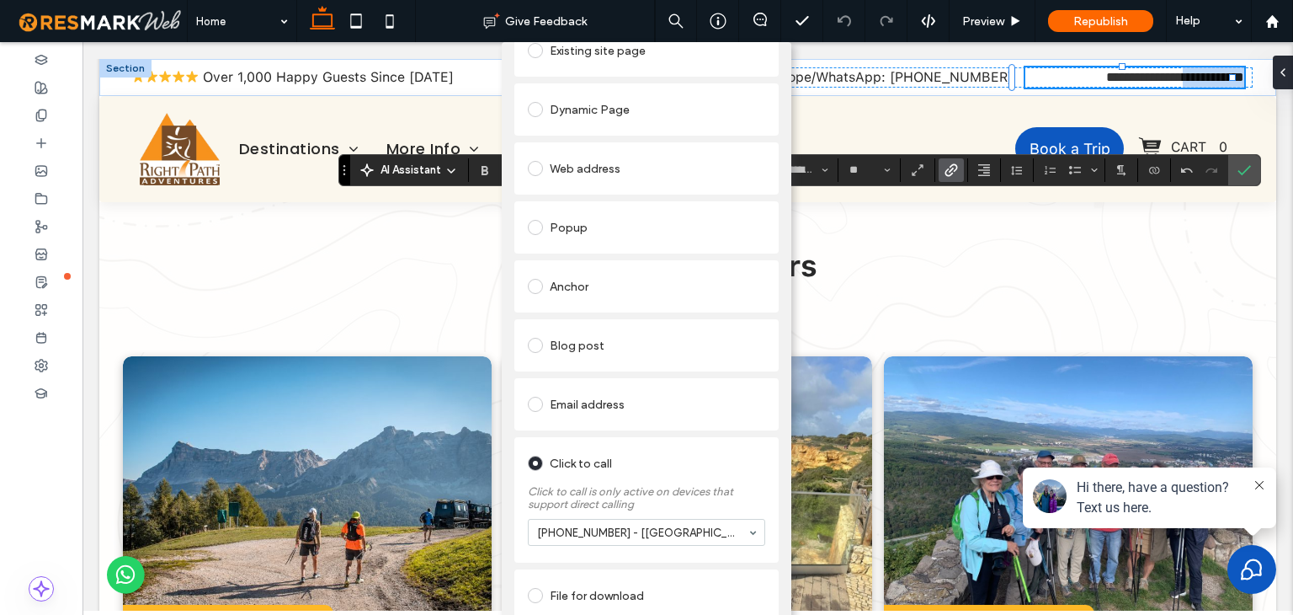
scroll to position [124, 0]
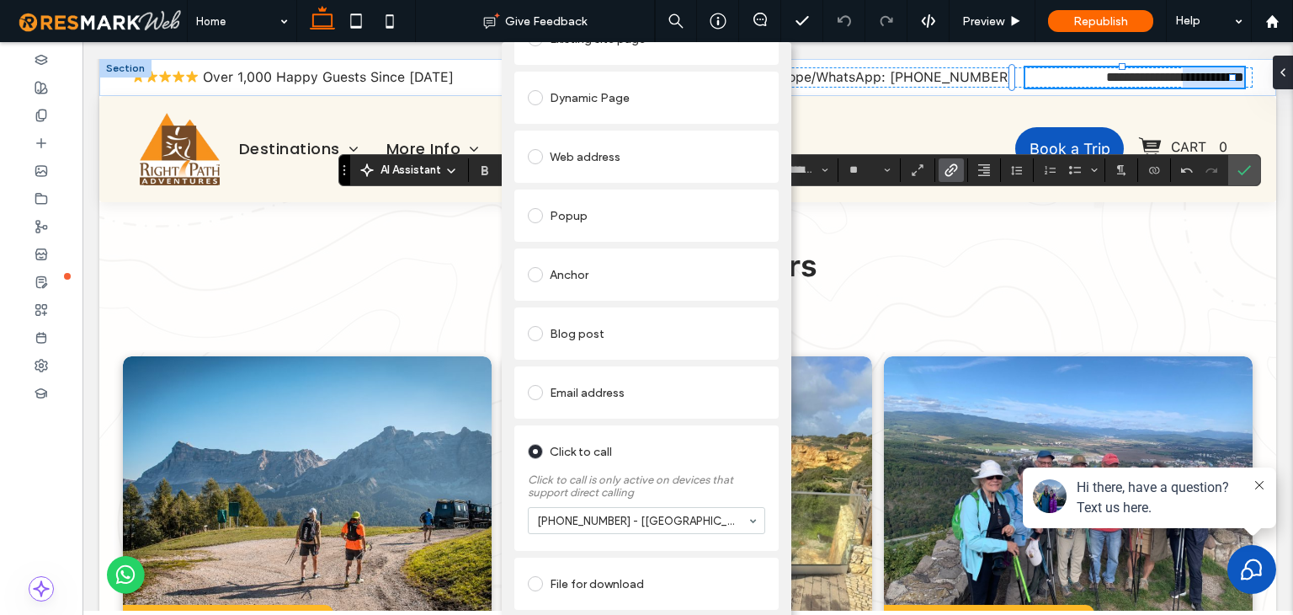
click at [1236, 125] on div "Add Link Links Audit Tool Take Me There Existing site page Dynamic Page Web add…" at bounding box center [646, 349] width 1293 height 615
click at [877, 115] on div "Add Link Links Audit Tool Take Me There Existing site page Dynamic Page Web add…" at bounding box center [646, 349] width 1293 height 615
click at [1033, 72] on div "Add Link Links Audit Tool Take Me There Existing site page Dynamic Page Web add…" at bounding box center [646, 349] width 1293 height 615
click at [1211, 109] on div "Add Link Links Audit Tool Take Me There Existing site page Dynamic Page Web add…" at bounding box center [646, 349] width 1293 height 615
click at [859, 104] on div "Add Link Links Audit Tool Take Me There Existing site page Dynamic Page Web add…" at bounding box center [646, 349] width 1293 height 615
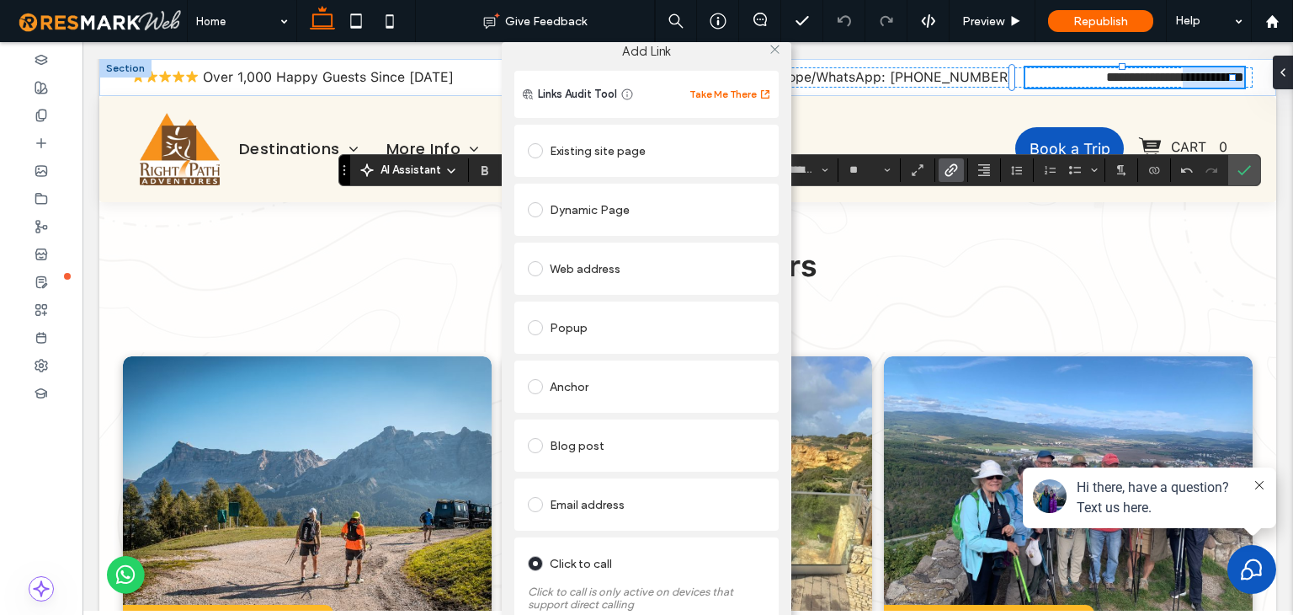
scroll to position [0, 0]
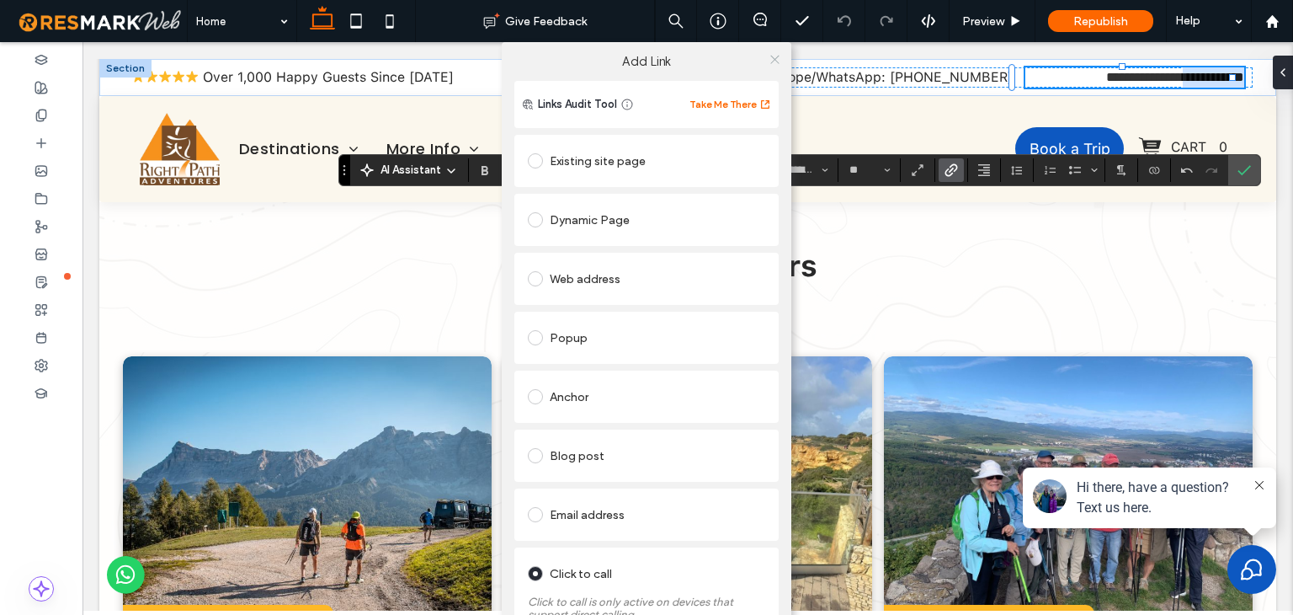
click at [769, 58] on icon at bounding box center [775, 59] width 13 height 13
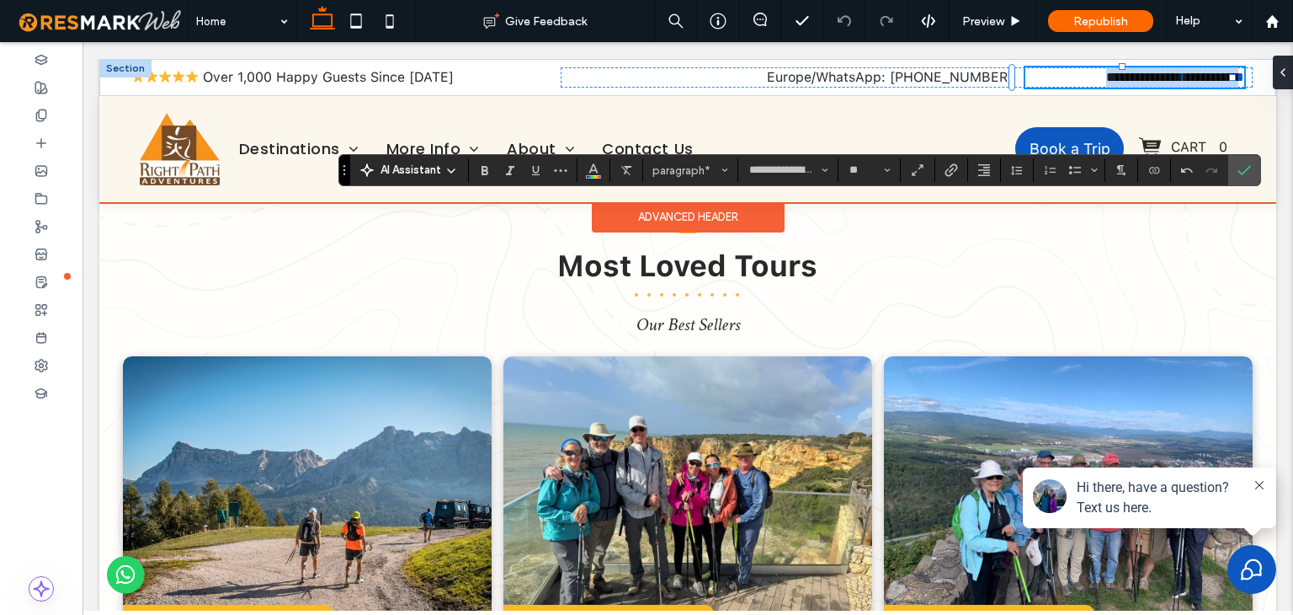
drag, startPoint x: 1036, startPoint y: 77, endPoint x: 1219, endPoint y: 78, distance: 182.7
click at [1219, 78] on p "**********" at bounding box center [1135, 77] width 219 height 20
click at [1036, 77] on p "**********" at bounding box center [1135, 77] width 219 height 20
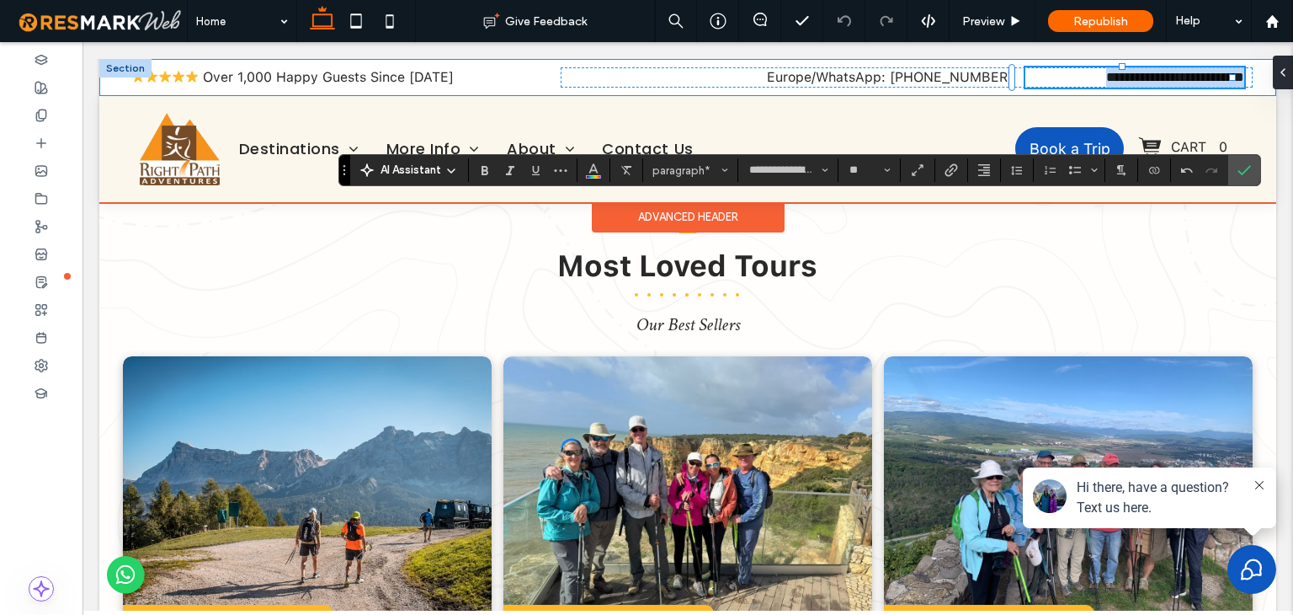
drag, startPoint x: 1041, startPoint y: 75, endPoint x: 1241, endPoint y: 77, distance: 200.4
click at [1241, 77] on div "**********" at bounding box center [687, 77] width 1177 height 37
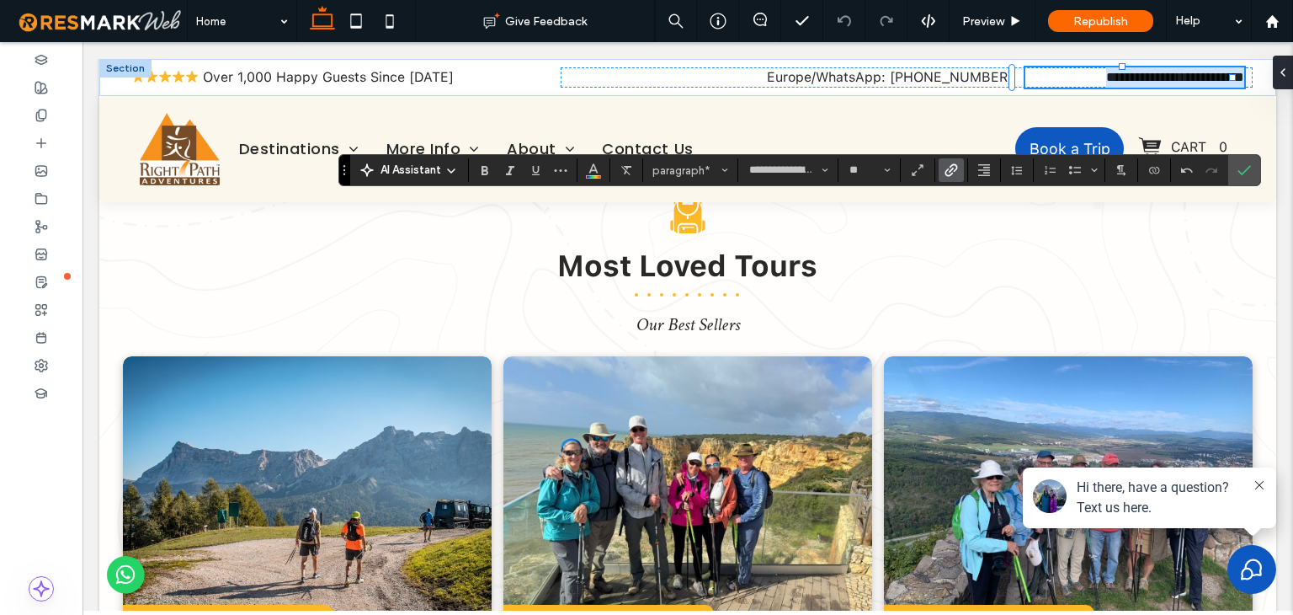
click at [946, 168] on icon "Link" at bounding box center [951, 169] width 13 height 13
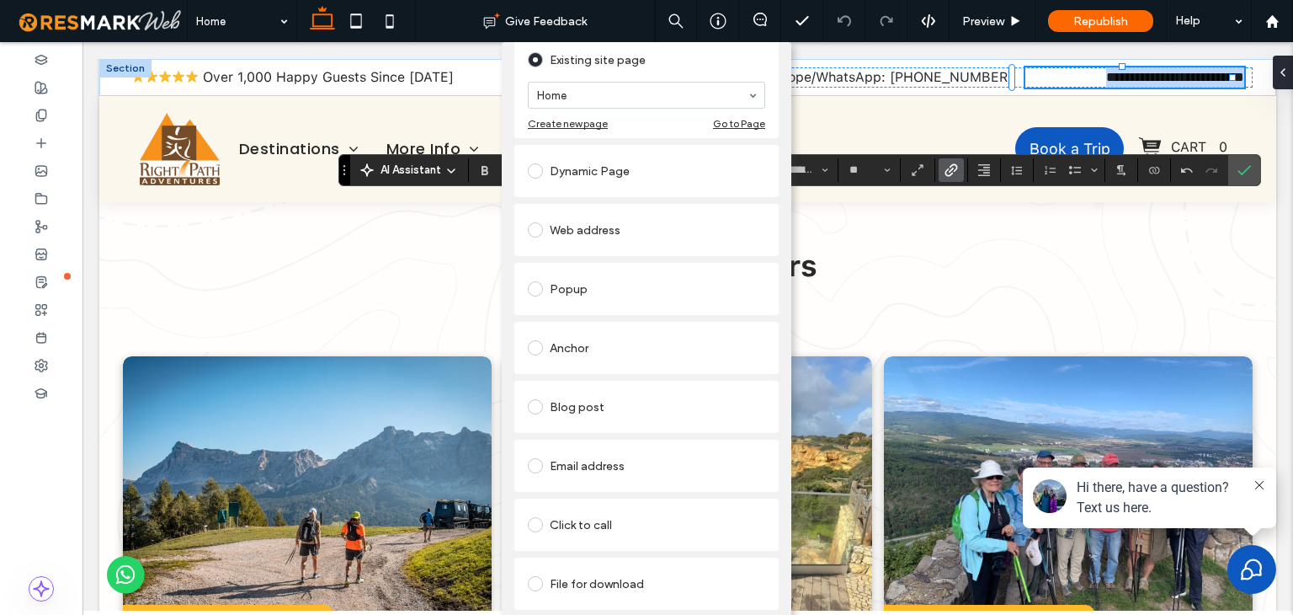
scroll to position [113, 0]
click at [813, 110] on div "Add Link Links Audit Tool Take Me There Existing site page Home Create new page…" at bounding box center [646, 349] width 1293 height 615
click at [1193, 107] on div "Add Link Links Audit Tool Take Me There Existing site page Home Create new page…" at bounding box center [646, 349] width 1293 height 615
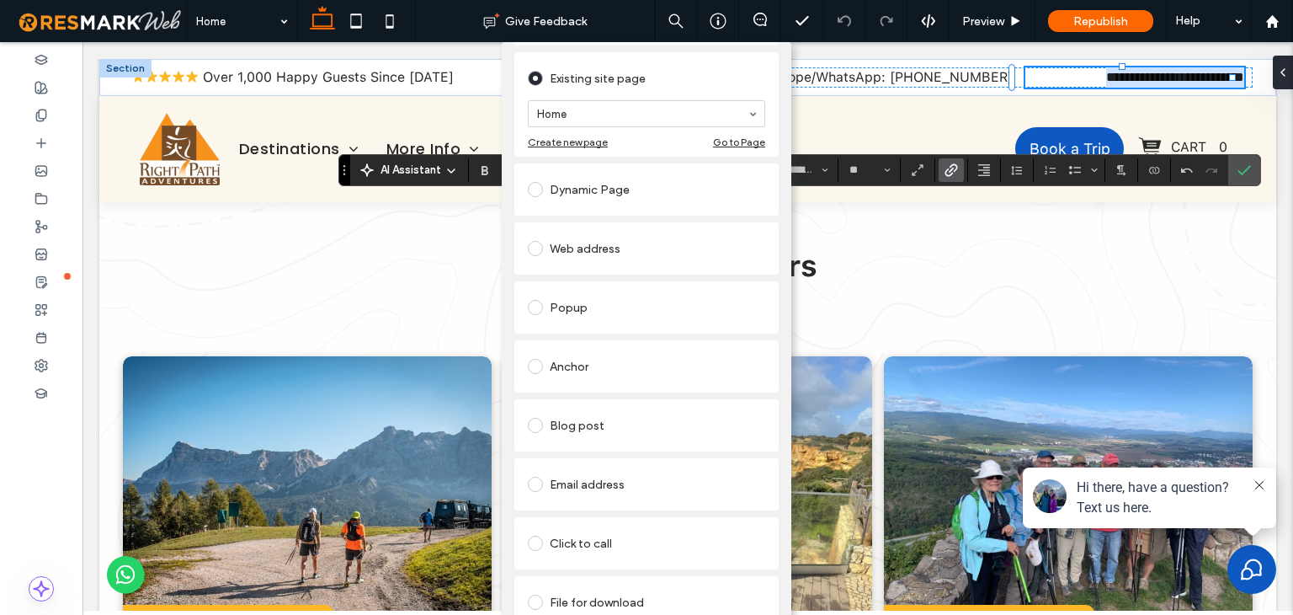
scroll to position [0, 0]
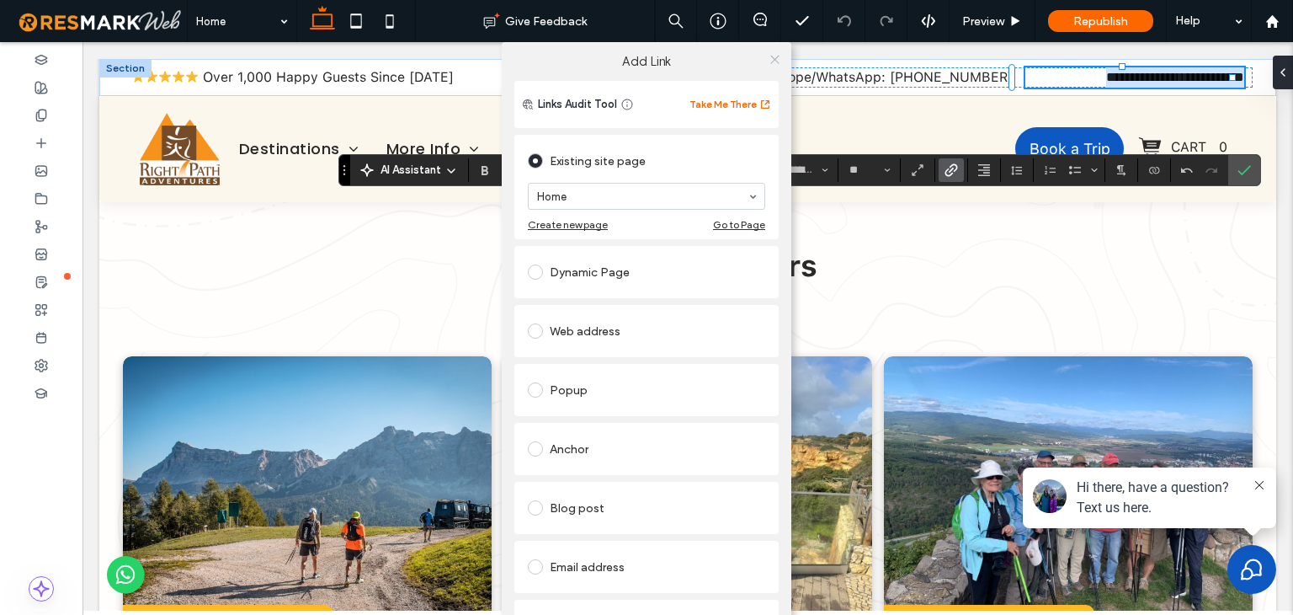
click at [770, 56] on use at bounding box center [774, 59] width 8 height 8
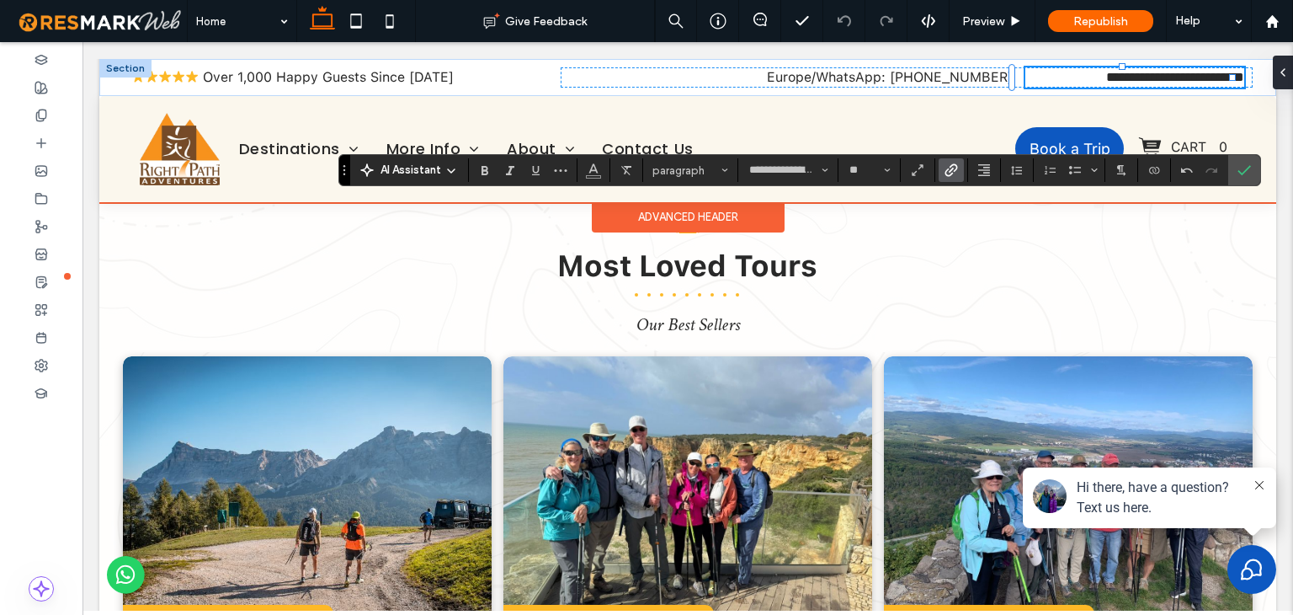
click at [1033, 78] on p "**********" at bounding box center [1135, 77] width 219 height 20
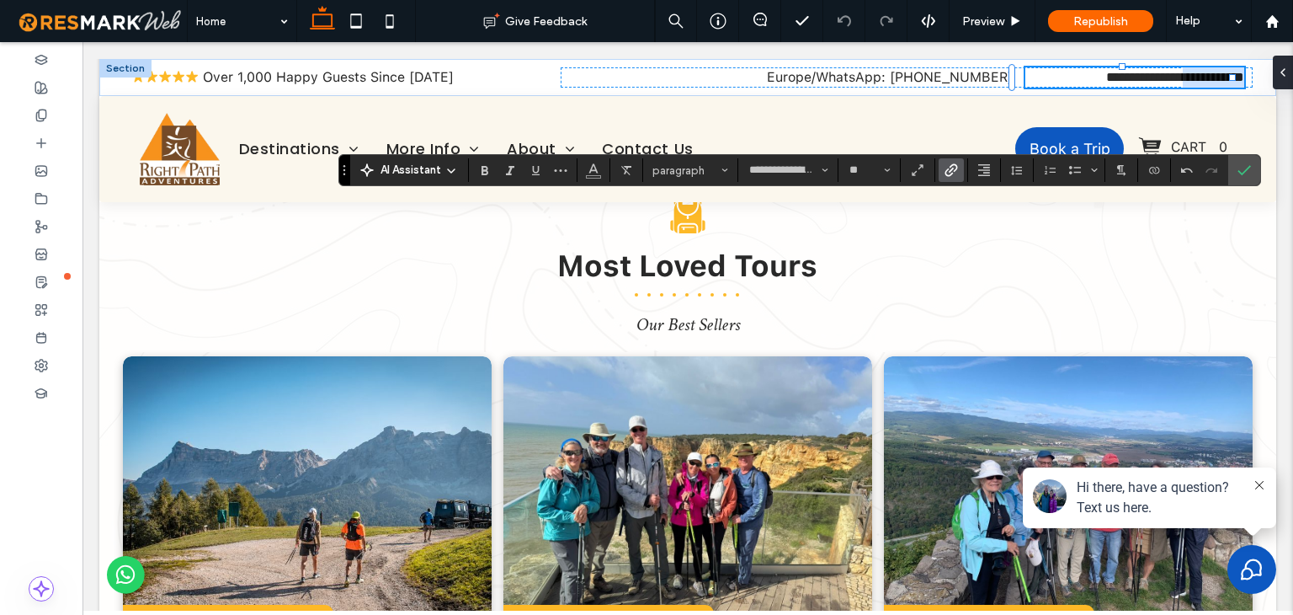
click at [946, 170] on use "Link" at bounding box center [952, 169] width 13 height 13
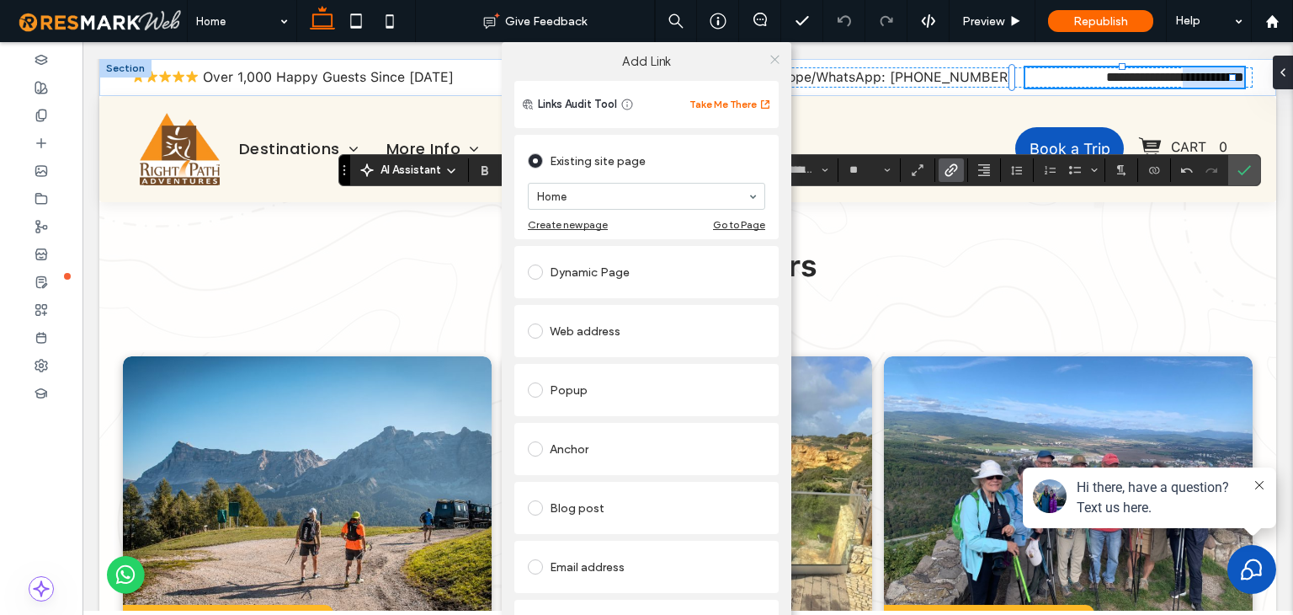
click at [771, 57] on use at bounding box center [774, 59] width 8 height 8
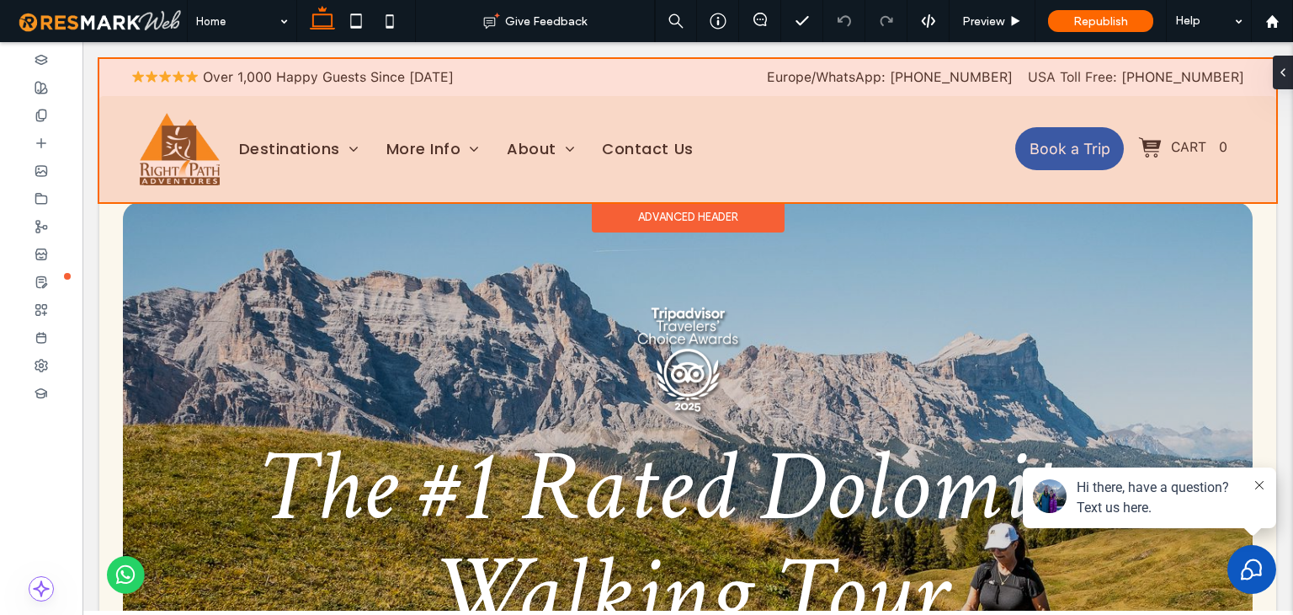
click at [1186, 76] on div at bounding box center [687, 130] width 1177 height 143
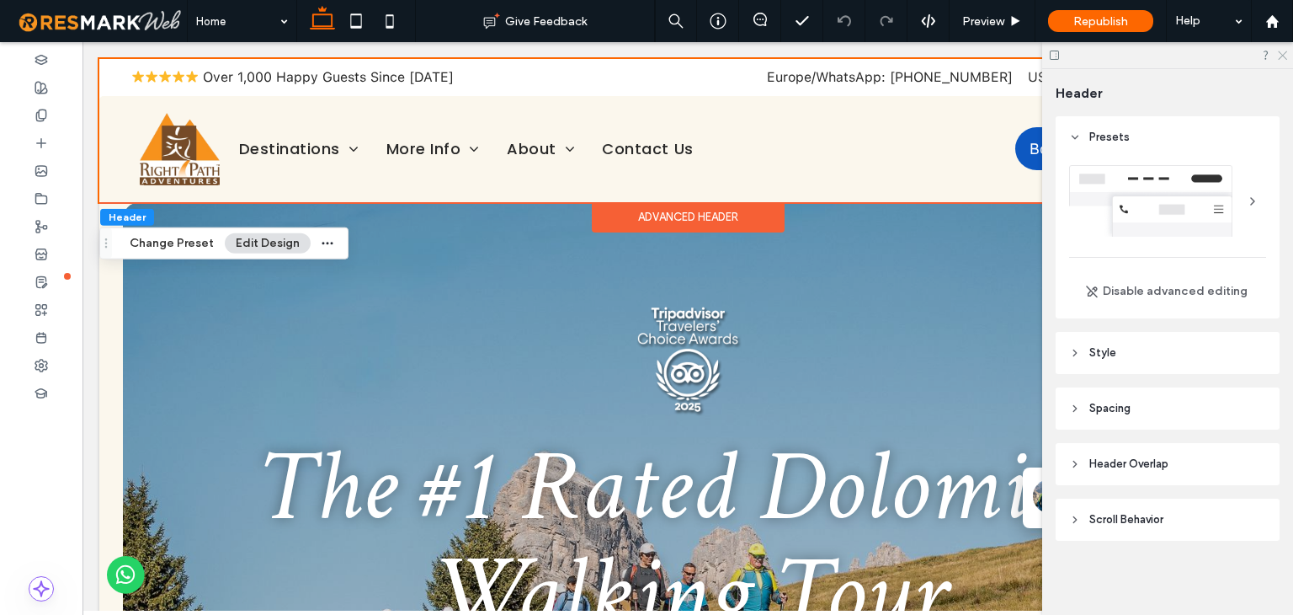
click at [1283, 51] on icon at bounding box center [1281, 54] width 11 height 11
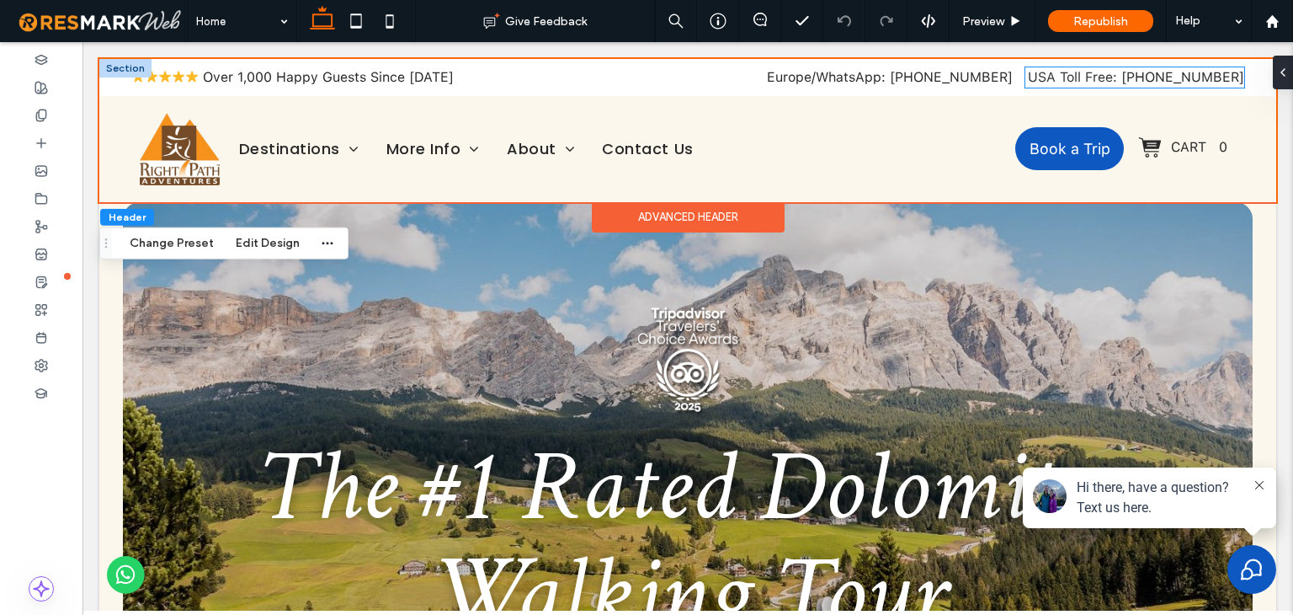
click at [1100, 82] on span "USA Toll Free:" at bounding box center [1072, 77] width 89 height 16
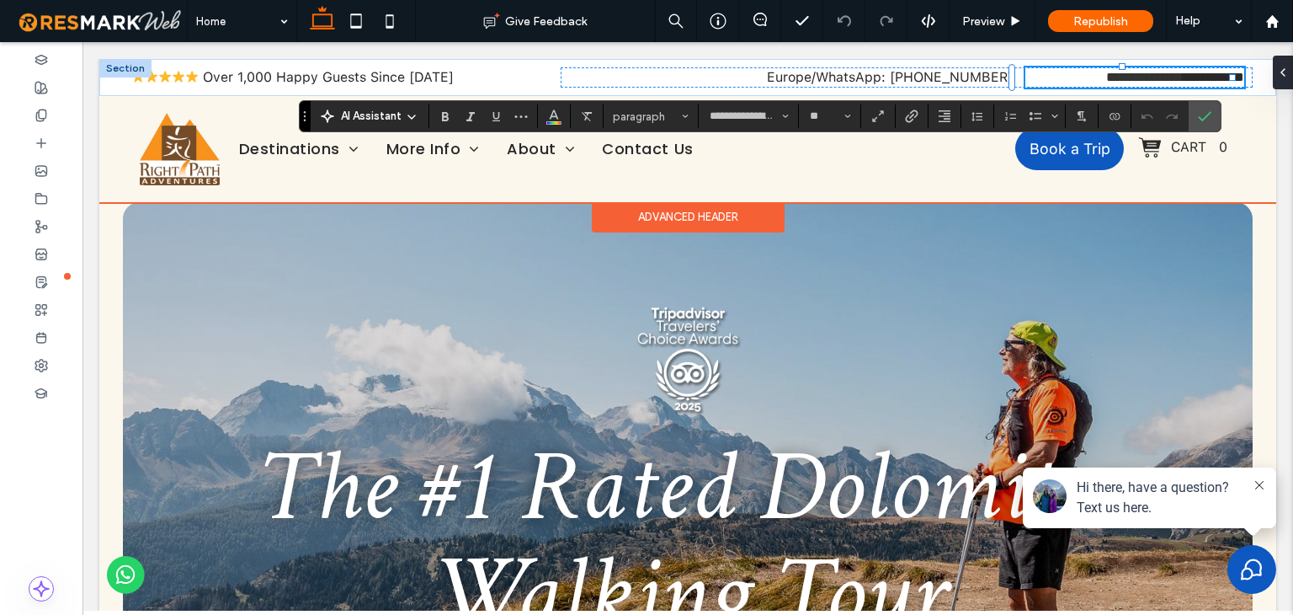
type input "**********"
type input "**"
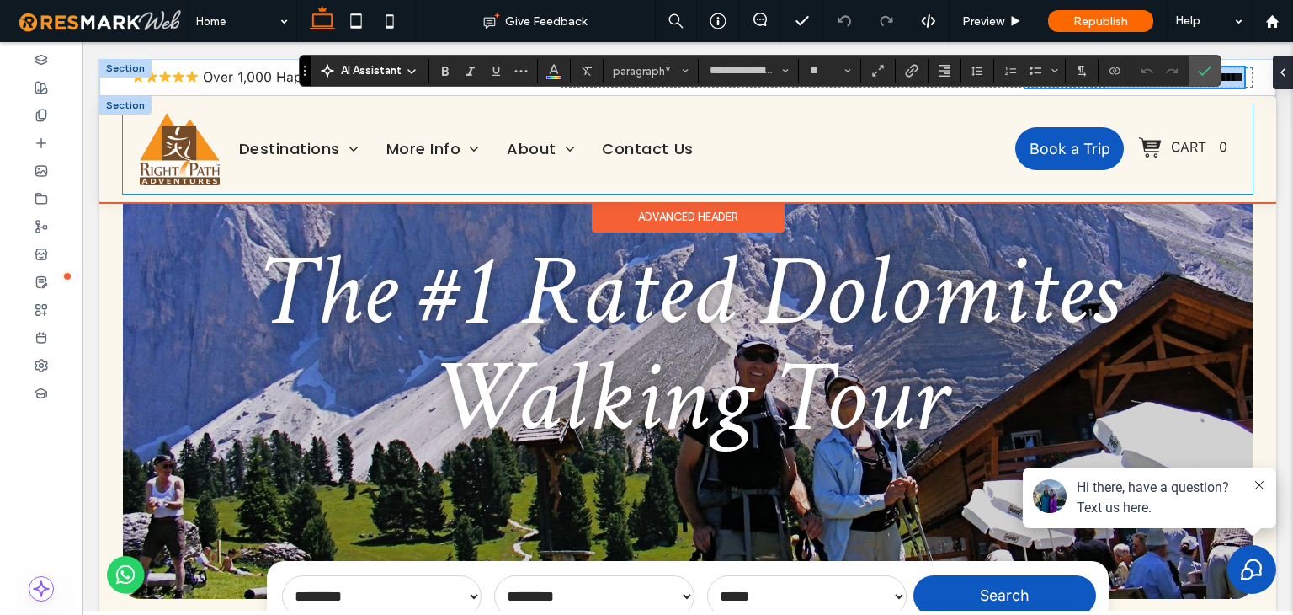
scroll to position [168, 0]
